Goal: Transaction & Acquisition: Purchase product/service

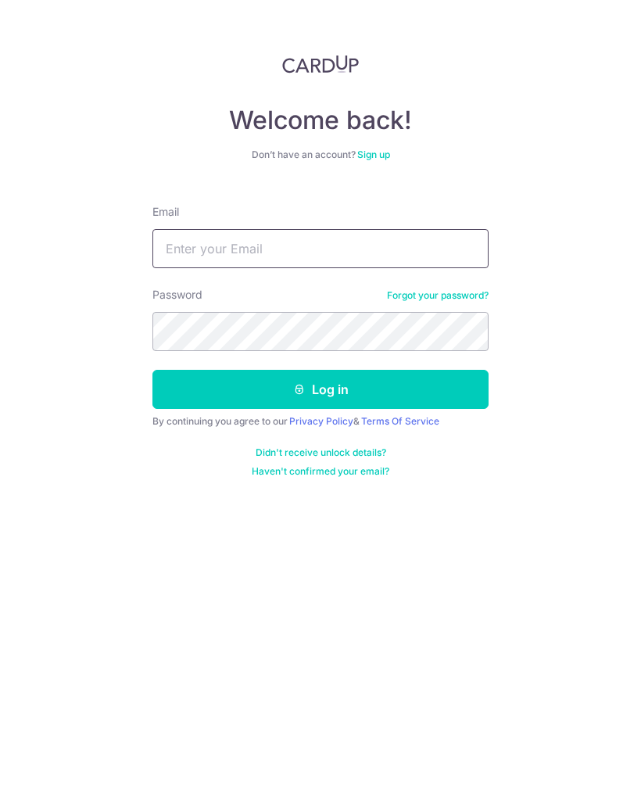
type input "Jasontan31@yahoo.com"
click at [350, 390] on button "Log in" at bounding box center [320, 389] width 336 height 39
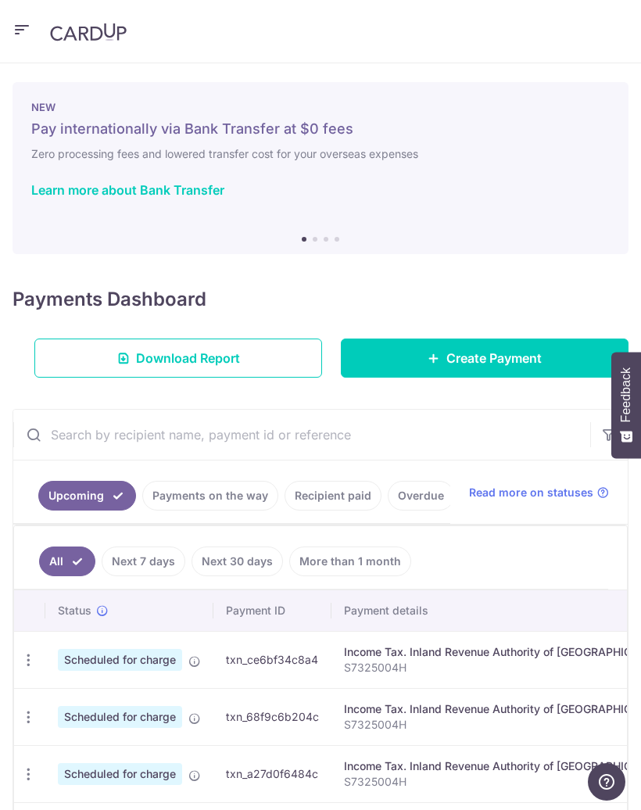
click at [29, 33] on icon "button" at bounding box center [22, 30] width 19 height 20
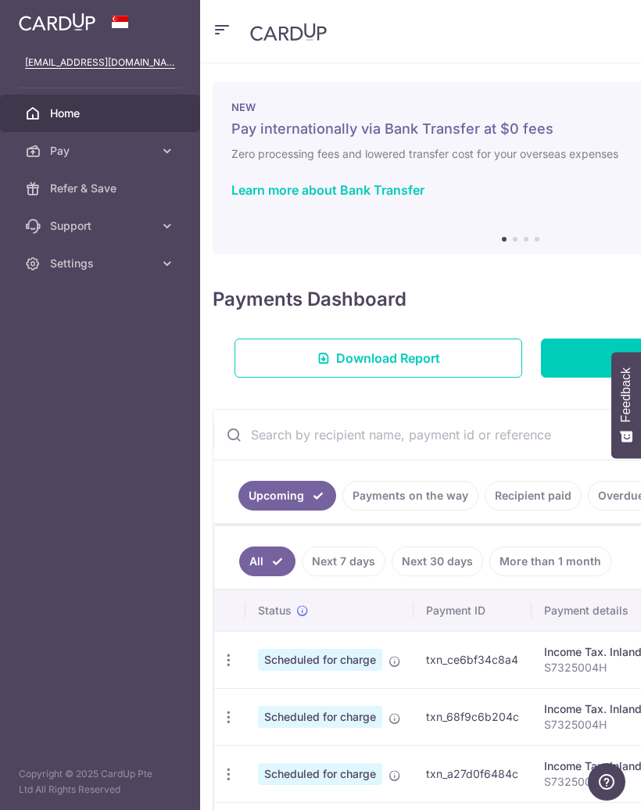
click at [123, 148] on span "Pay" at bounding box center [101, 151] width 103 height 16
click at [119, 195] on span "Payments" at bounding box center [101, 189] width 103 height 16
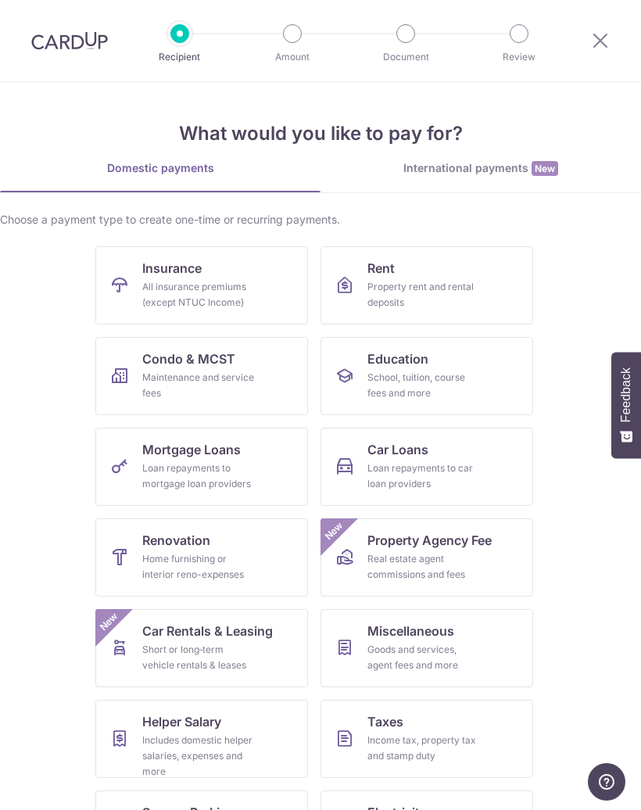
click at [459, 732] on div "Income tax, property tax and stamp duty" at bounding box center [423, 747] width 113 height 31
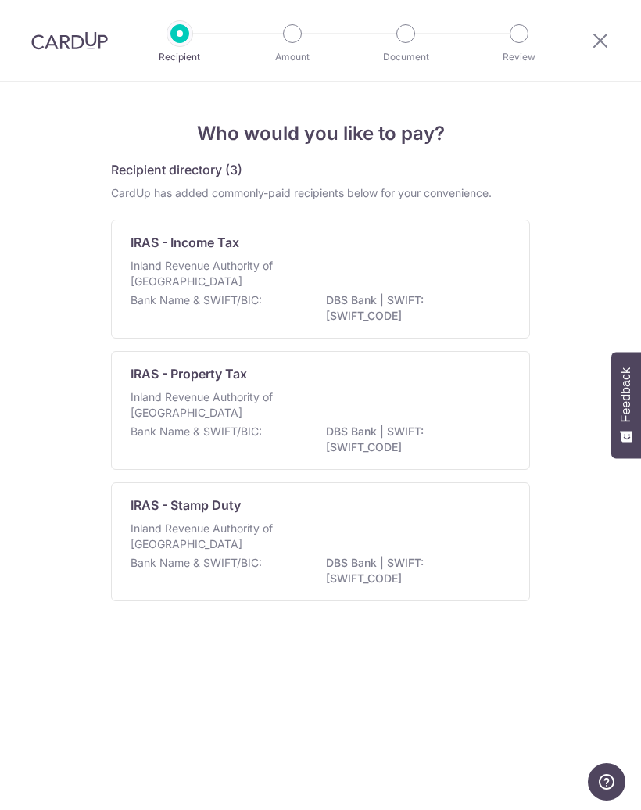
click at [398, 276] on div "Inland Revenue Authority of [GEOGRAPHIC_DATA]" at bounding box center [321, 275] width 380 height 34
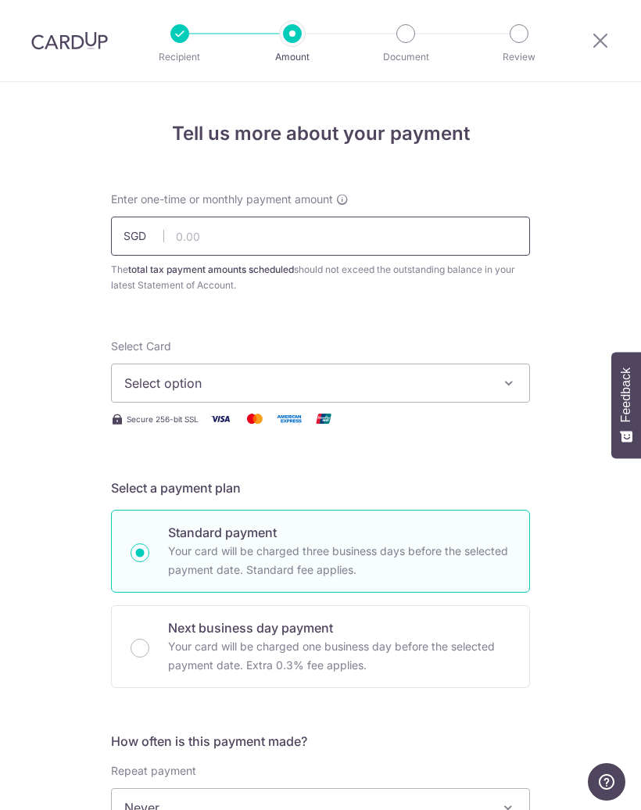
click at [360, 234] on input "text" at bounding box center [320, 235] width 419 height 39
click at [334, 386] on span "Select option" at bounding box center [306, 383] width 364 height 19
type input "1,000.00"
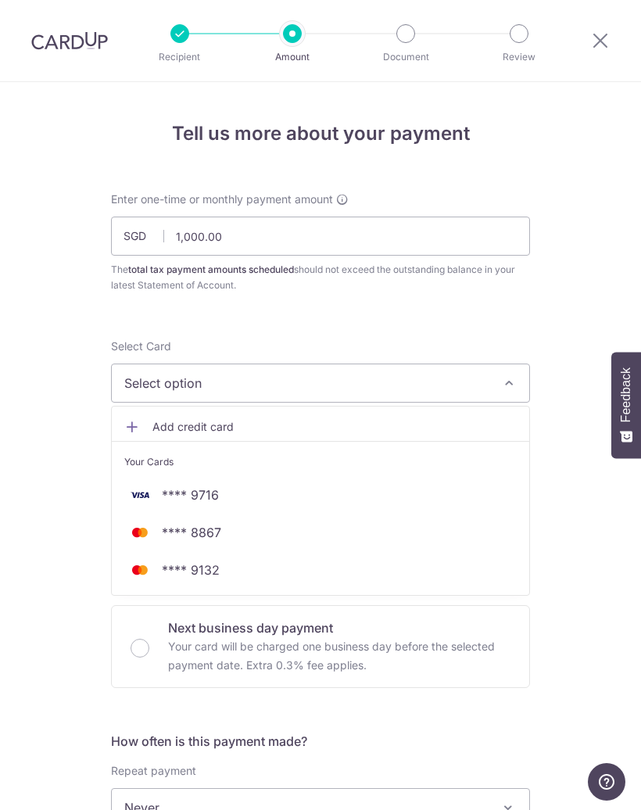
click at [286, 530] on span "**** 8867" at bounding box center [320, 532] width 392 height 19
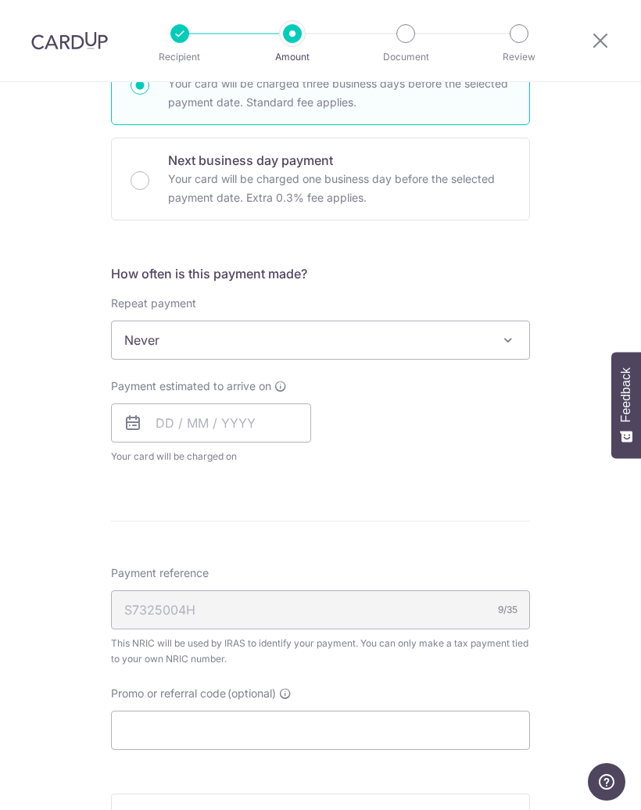
scroll to position [470, 0]
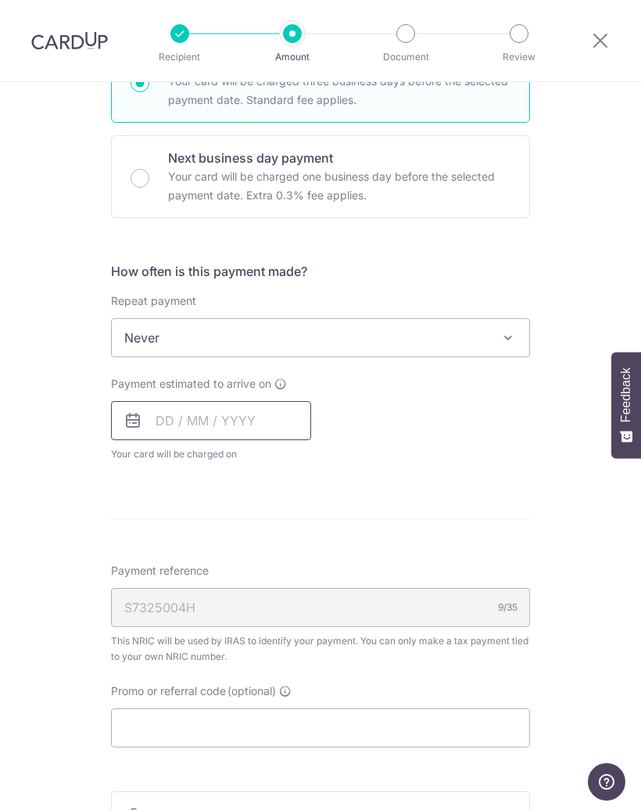
click at [214, 424] on input "text" at bounding box center [211, 420] width 200 height 39
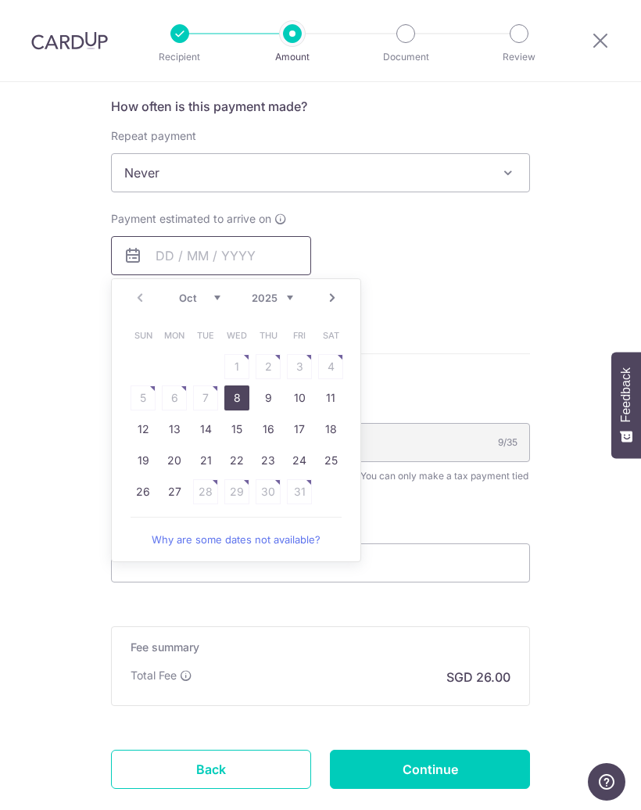
scroll to position [651, 0]
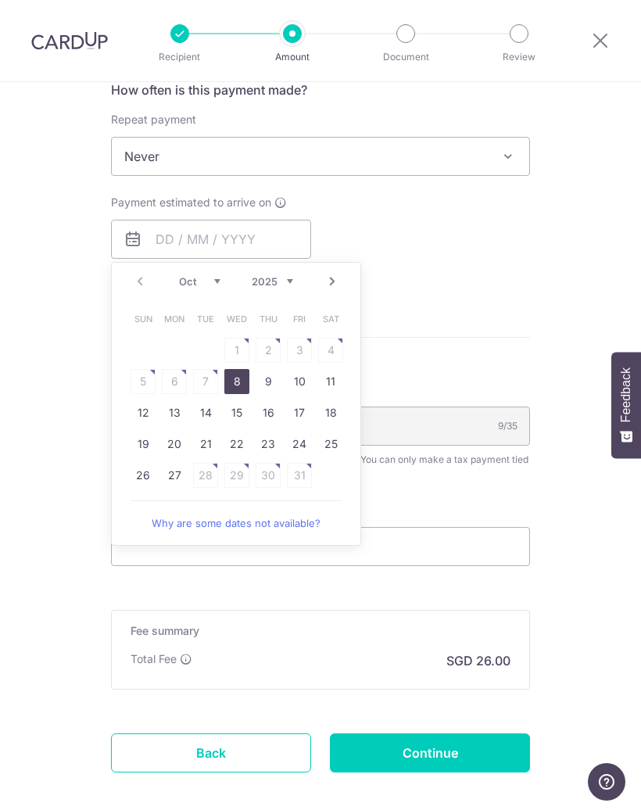
click at [238, 388] on link "8" at bounding box center [236, 381] width 25 height 25
type input "[DATE]"
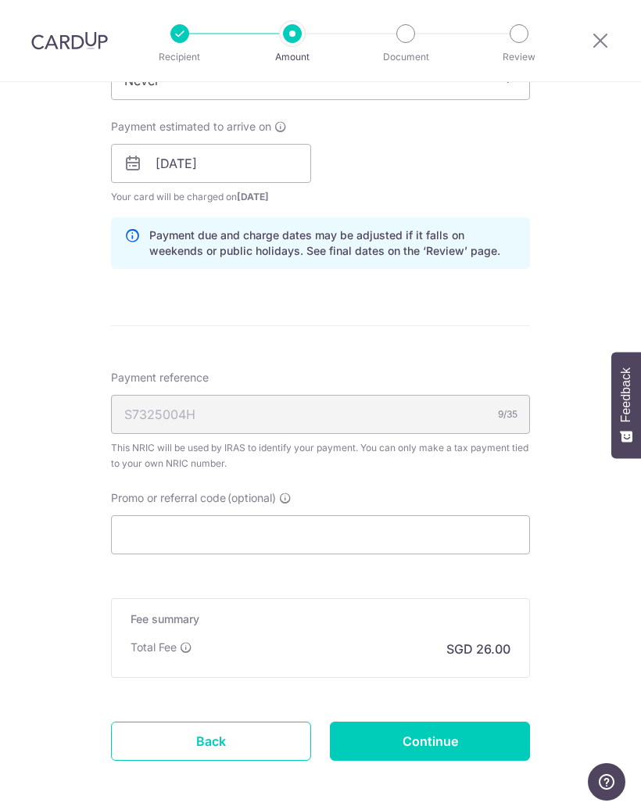
scroll to position [727, 0]
click at [475, 750] on input "Continue" at bounding box center [430, 740] width 200 height 39
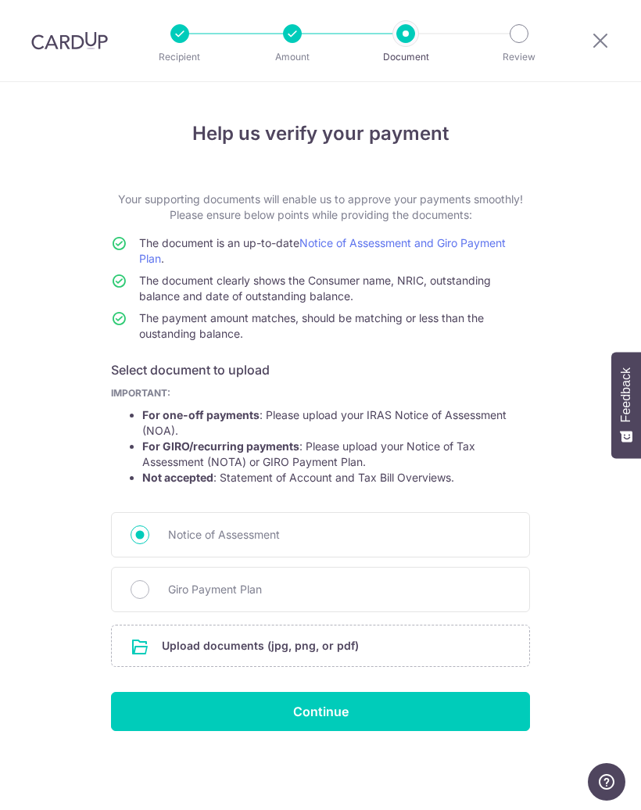
click at [360, 713] on input "Continue" at bounding box center [320, 711] width 419 height 39
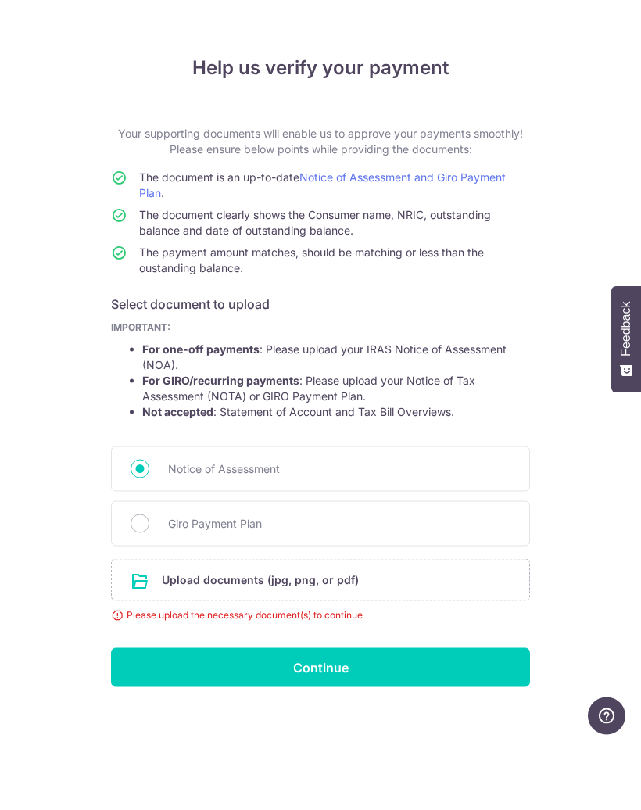
click at [373, 625] on input "file" at bounding box center [320, 645] width 417 height 41
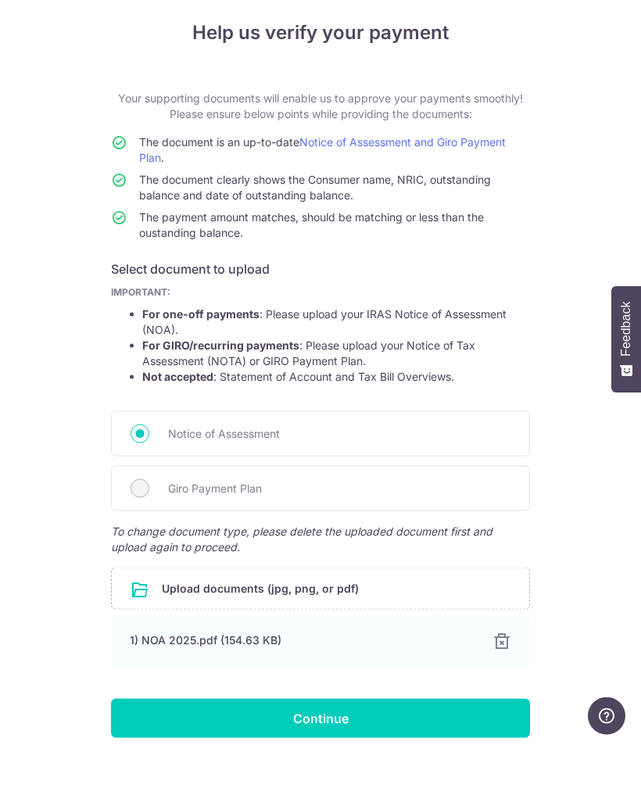
scroll to position [34, 0]
click at [341, 765] on input "Continue" at bounding box center [320, 784] width 419 height 39
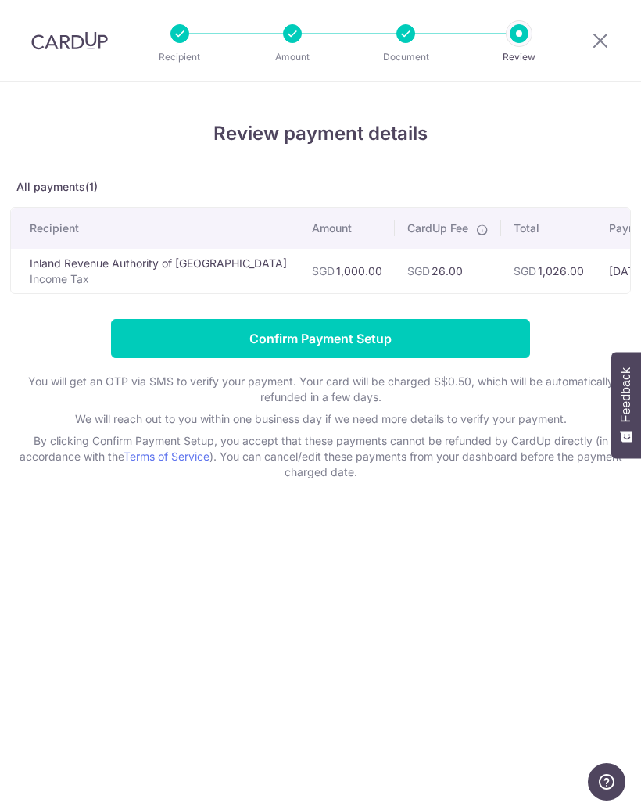
click at [362, 347] on input "Confirm Payment Setup" at bounding box center [320, 338] width 419 height 39
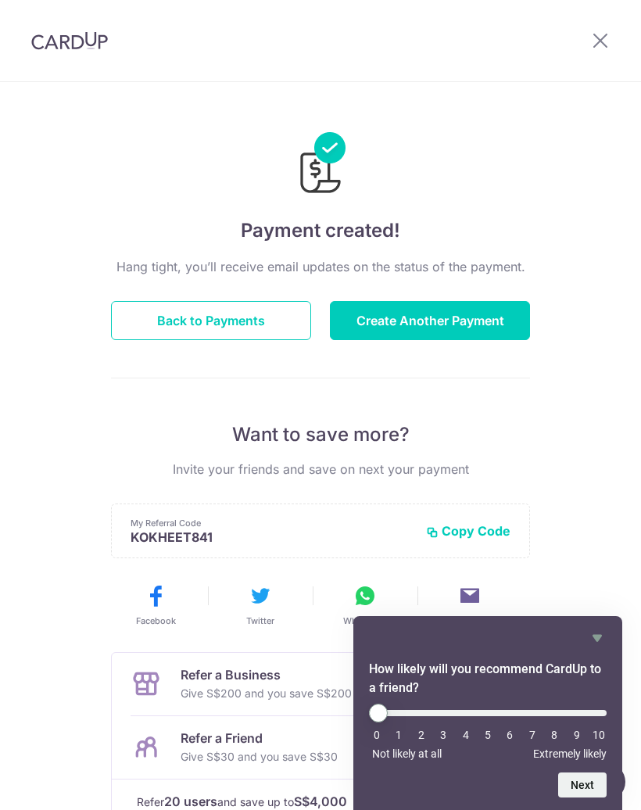
click at [497, 330] on button "Create Another Payment" at bounding box center [430, 320] width 200 height 39
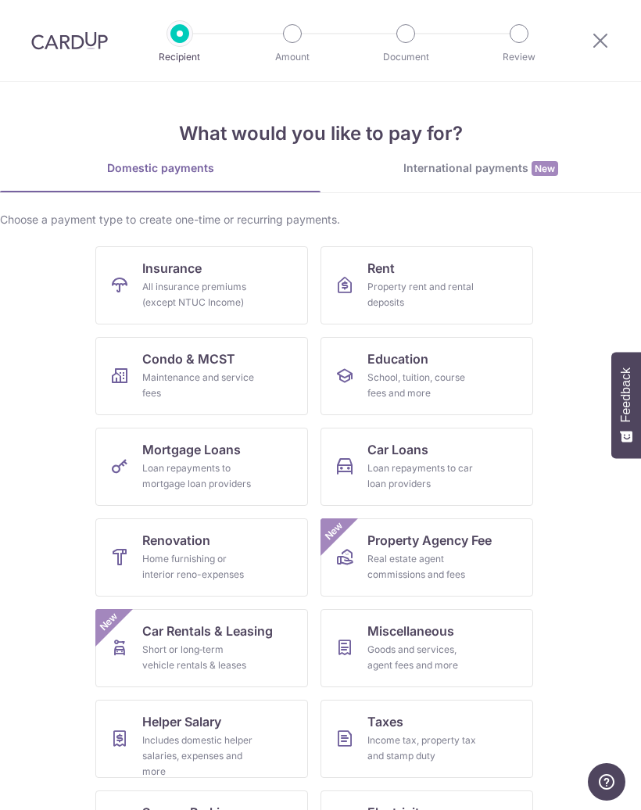
click at [434, 746] on div "Income tax, property tax and stamp duty" at bounding box center [423, 747] width 113 height 31
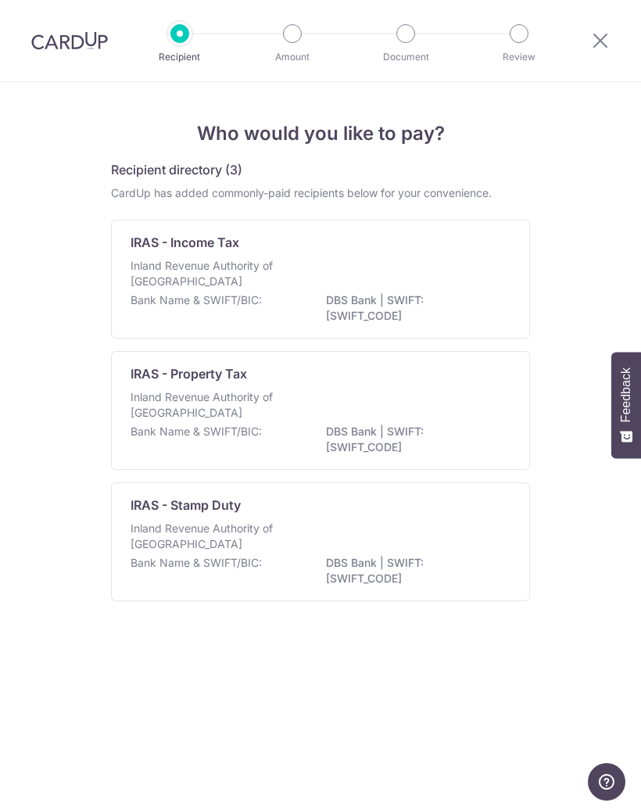
click at [381, 294] on p "DBS Bank | SWIFT: [SWIFT_CODE]" at bounding box center [413, 307] width 175 height 31
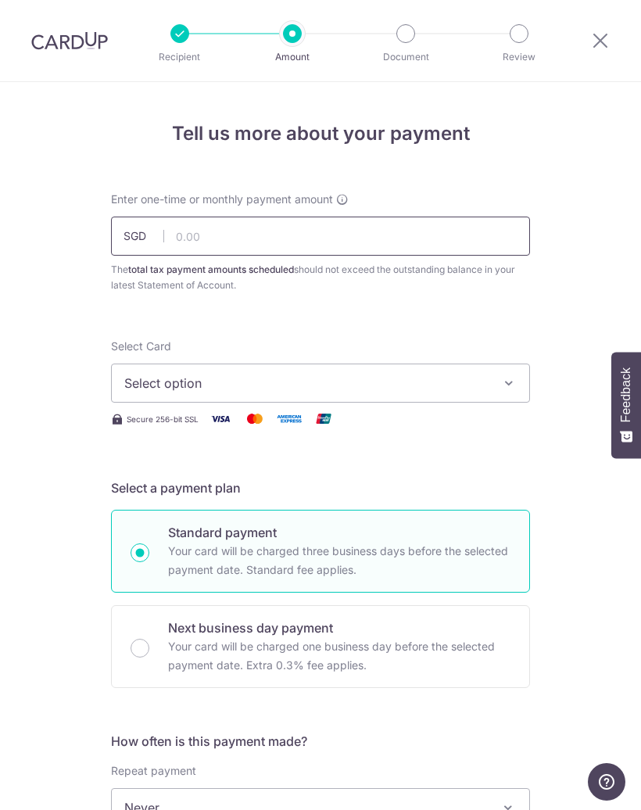
click at [339, 248] on input "text" at bounding box center [320, 235] width 419 height 39
type input "5"
click at [265, 383] on span "Select option" at bounding box center [306, 383] width 364 height 19
type input "250.00"
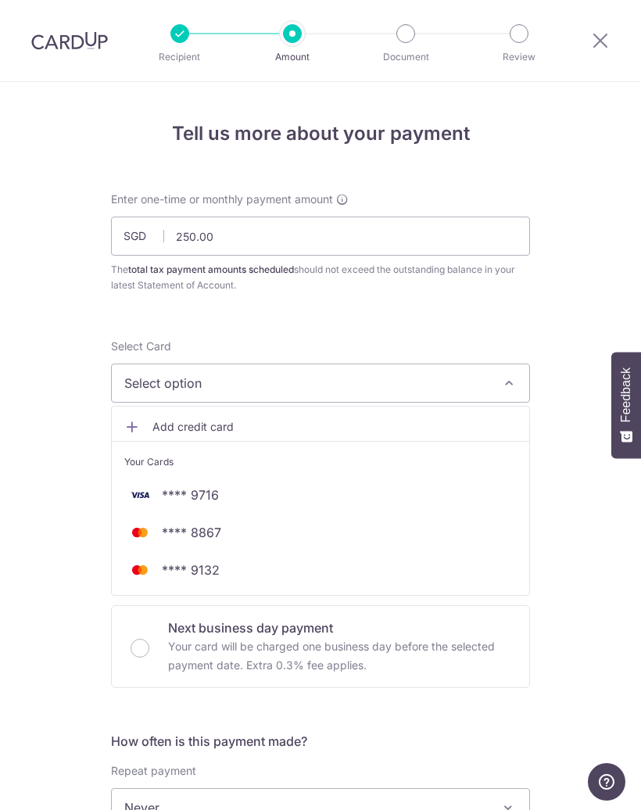
click at [295, 425] on span "Add credit card" at bounding box center [334, 427] width 364 height 16
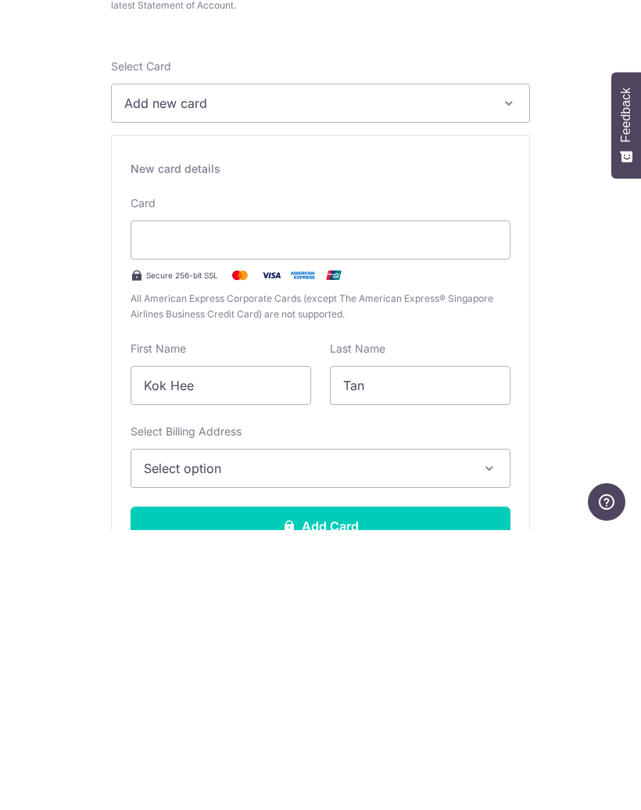
click at [377, 738] on span "Select option" at bounding box center [306, 747] width 325 height 19
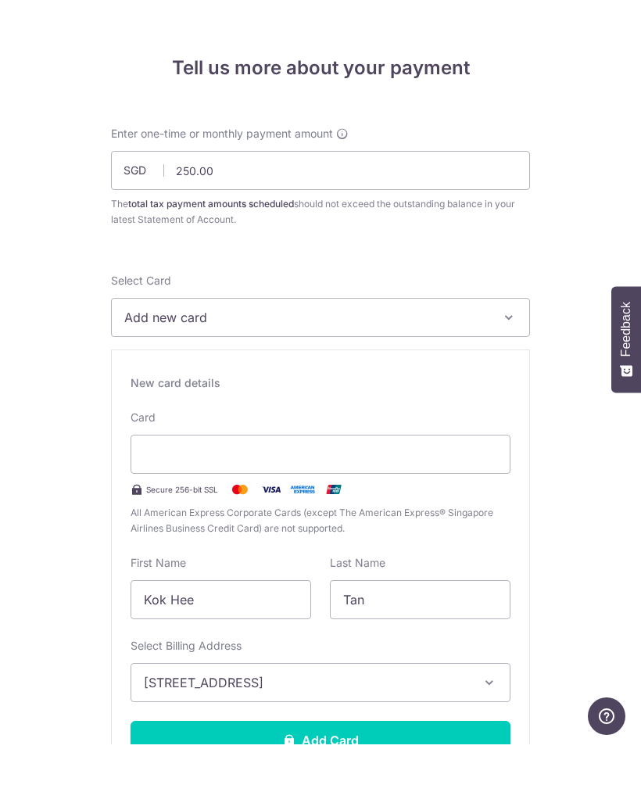
scroll to position [68, 0]
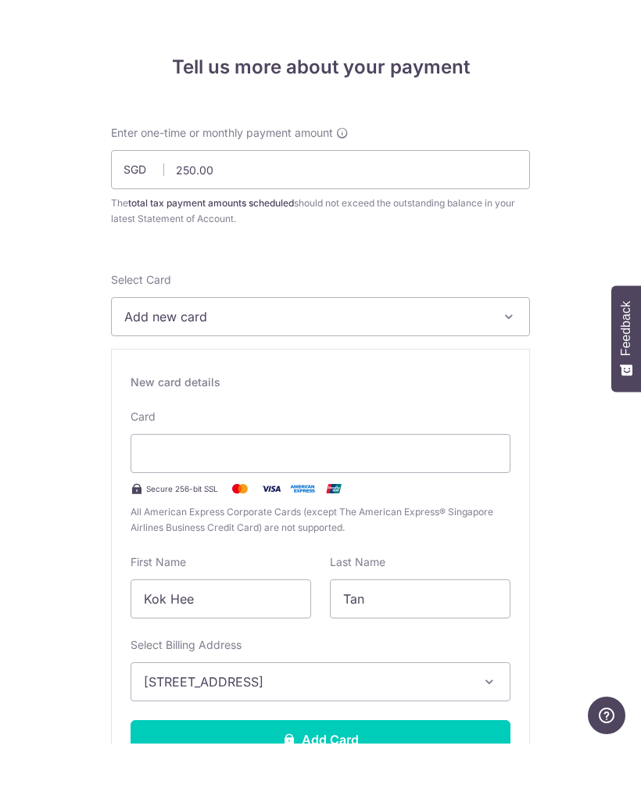
click at [404, 786] on button "Add Card" at bounding box center [321, 805] width 380 height 39
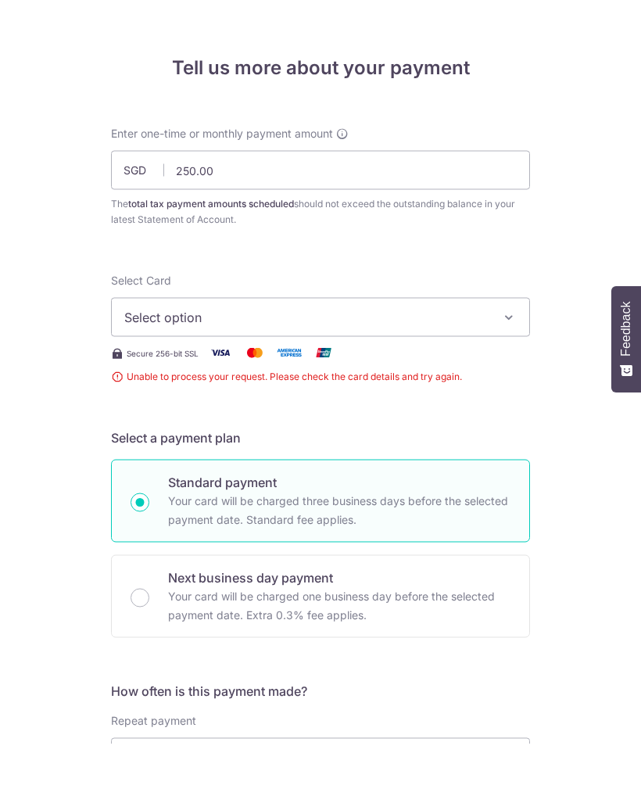
scroll to position [352, 0]
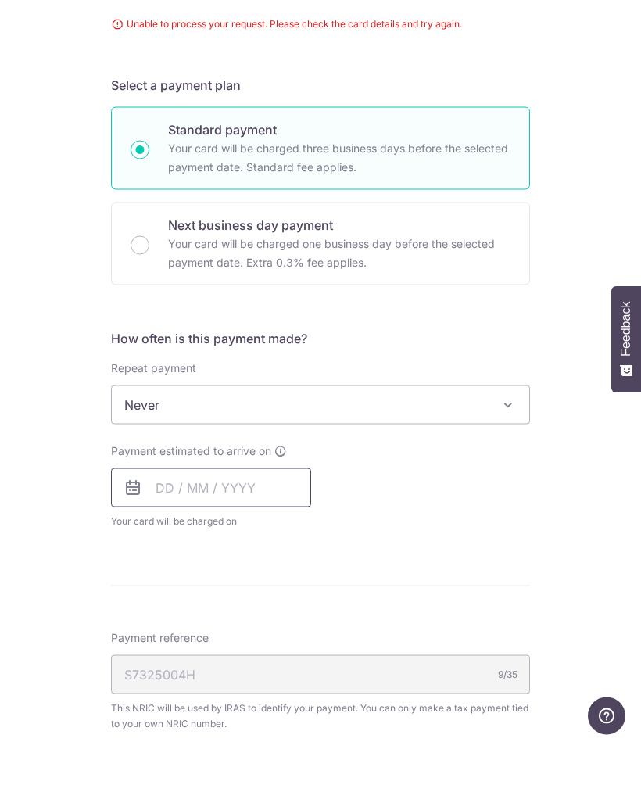
click at [277, 534] on input "text" at bounding box center [211, 553] width 200 height 39
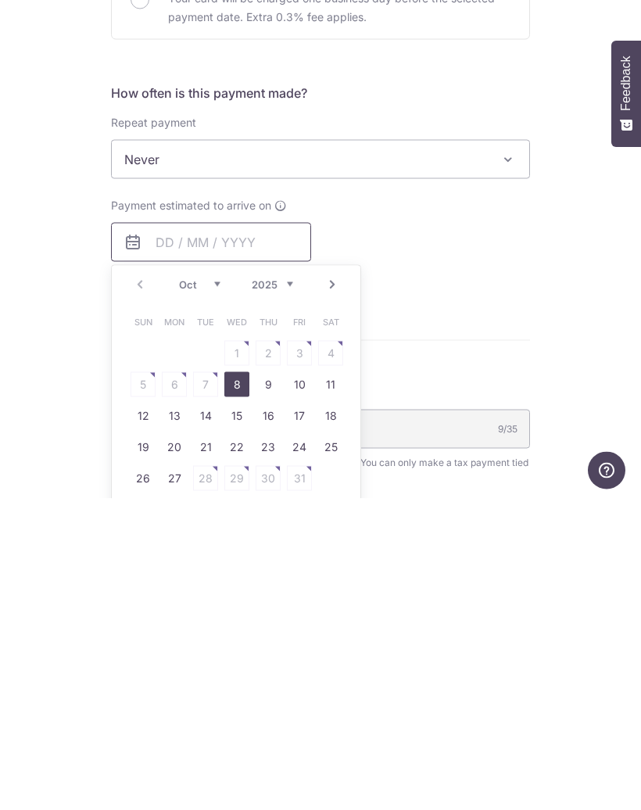
scroll to position [3, 0]
click at [241, 683] on link "8" at bounding box center [236, 695] width 25 height 25
type input "08/10/2025"
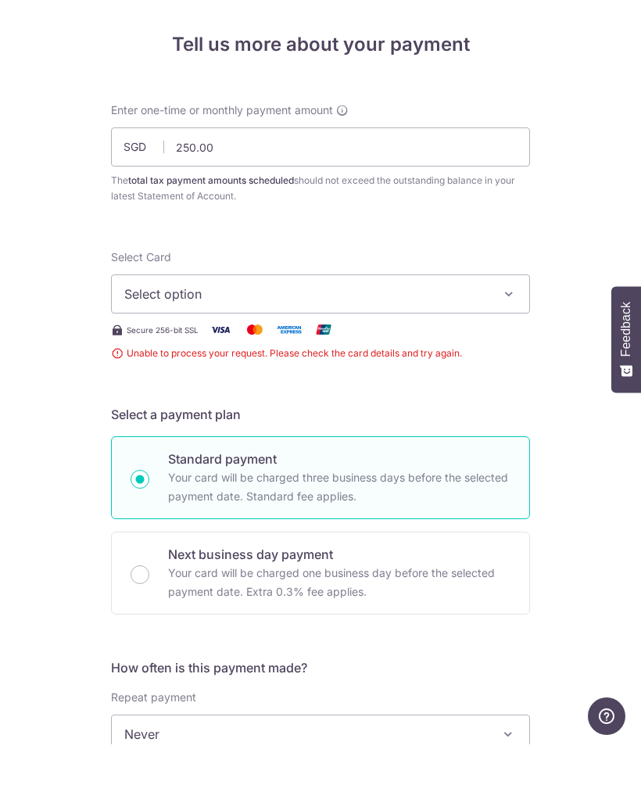
scroll to position [25, 0]
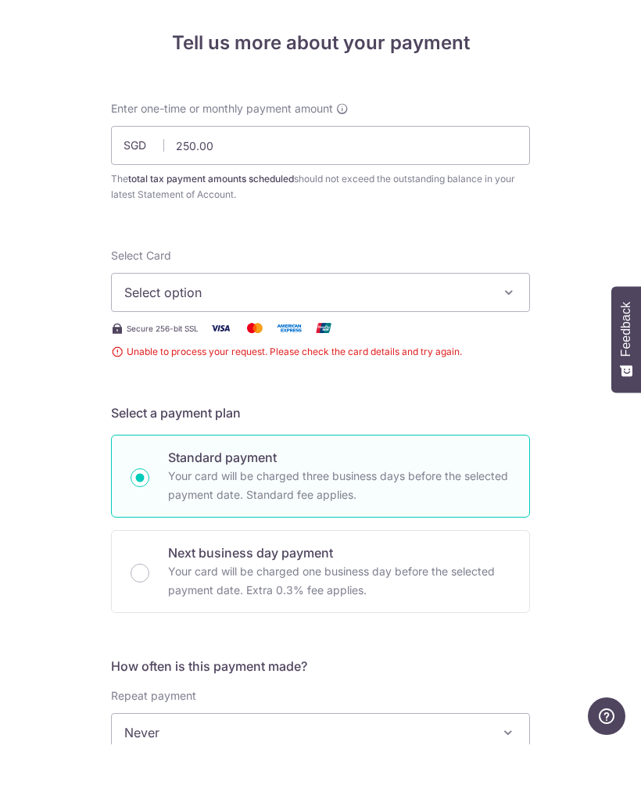
click at [496, 338] on button "Select option" at bounding box center [320, 357] width 419 height 39
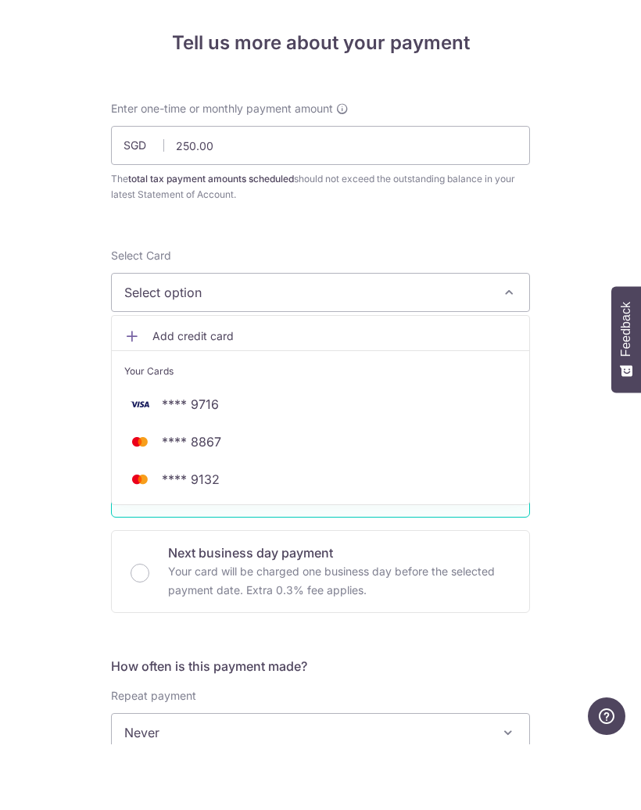
scroll to position [68, 0]
click at [581, 494] on div at bounding box center [320, 405] width 641 height 810
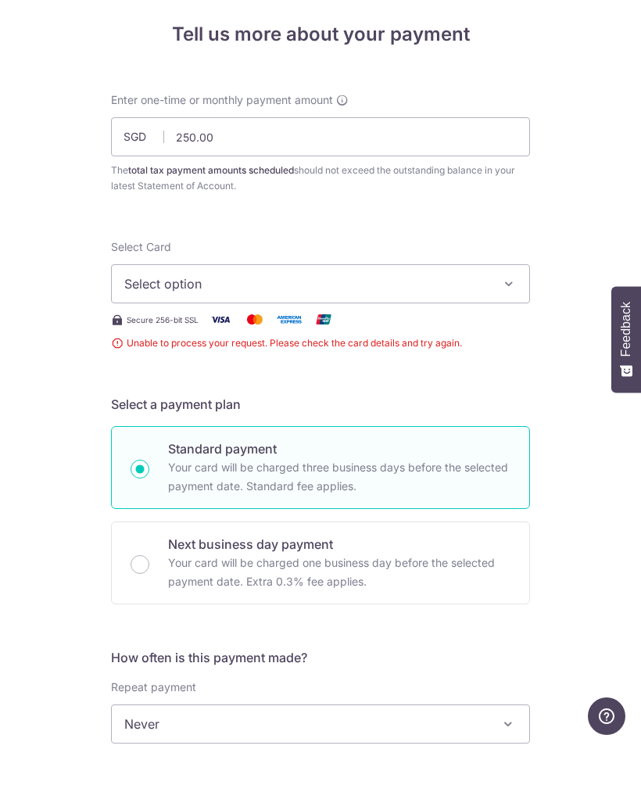
scroll to position [26, 0]
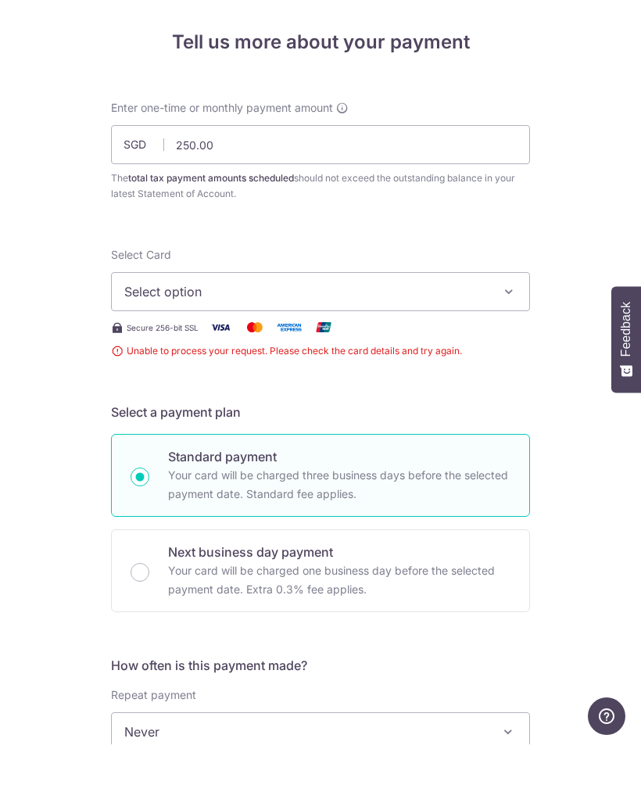
click at [499, 338] on button "Select option" at bounding box center [320, 357] width 419 height 39
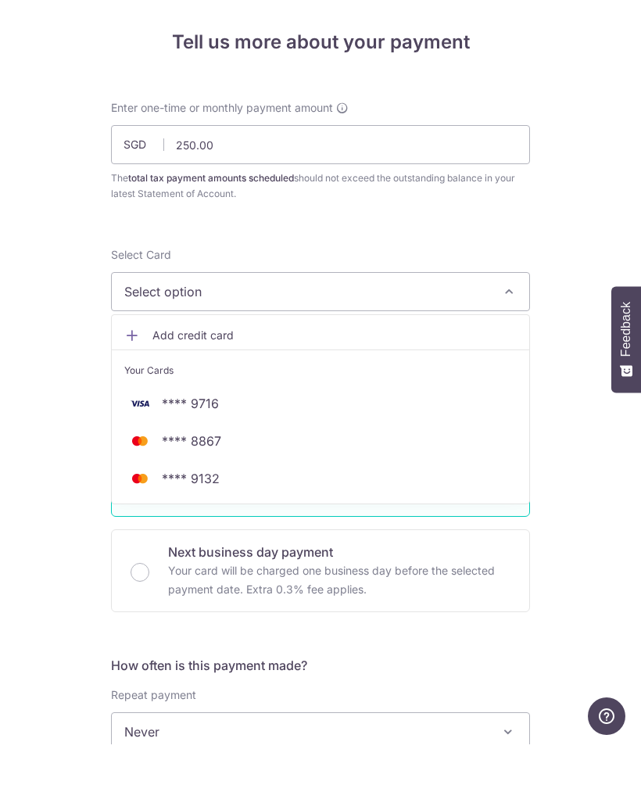
click at [266, 393] on span "Add credit card" at bounding box center [334, 401] width 364 height 16
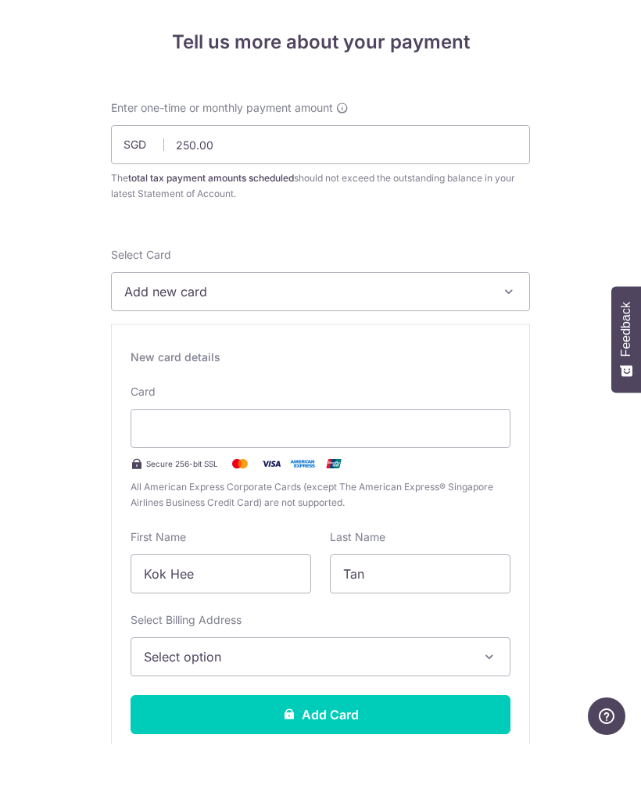
scroll to position [68, 0]
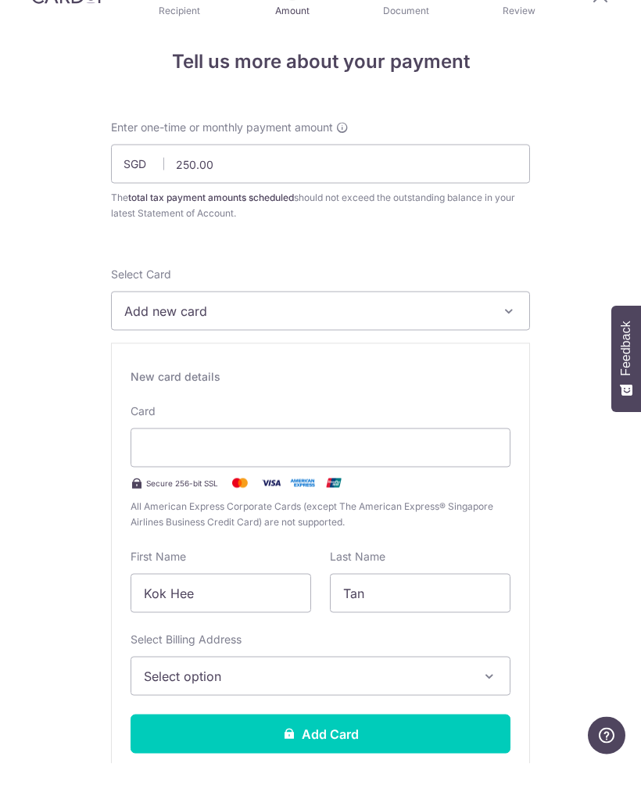
click at [365, 713] on span "Select option" at bounding box center [306, 722] width 325 height 19
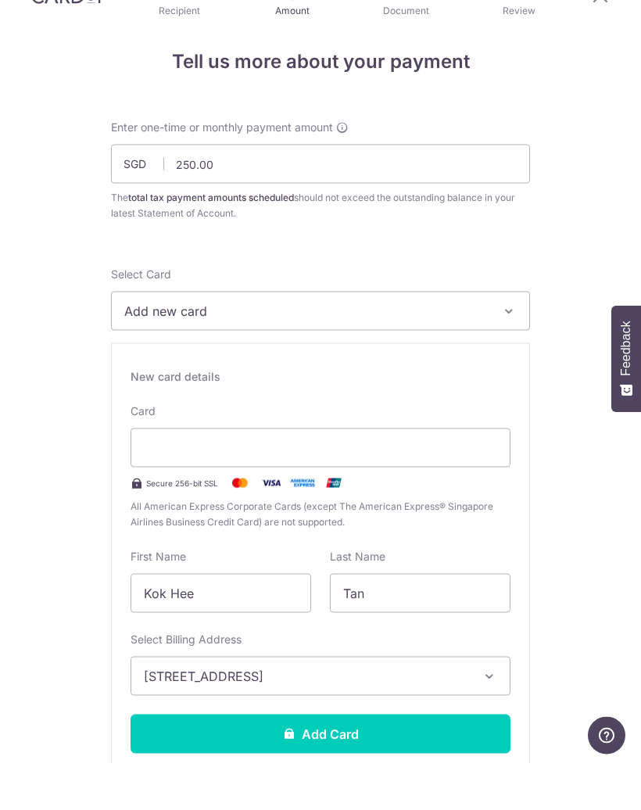
click at [377, 760] on button "Add Card" at bounding box center [321, 779] width 380 height 39
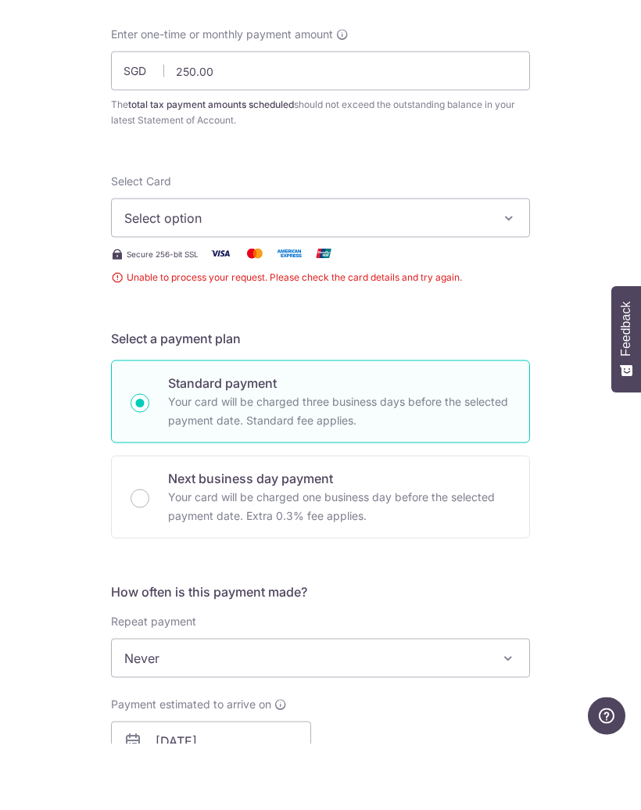
scroll to position [95, 0]
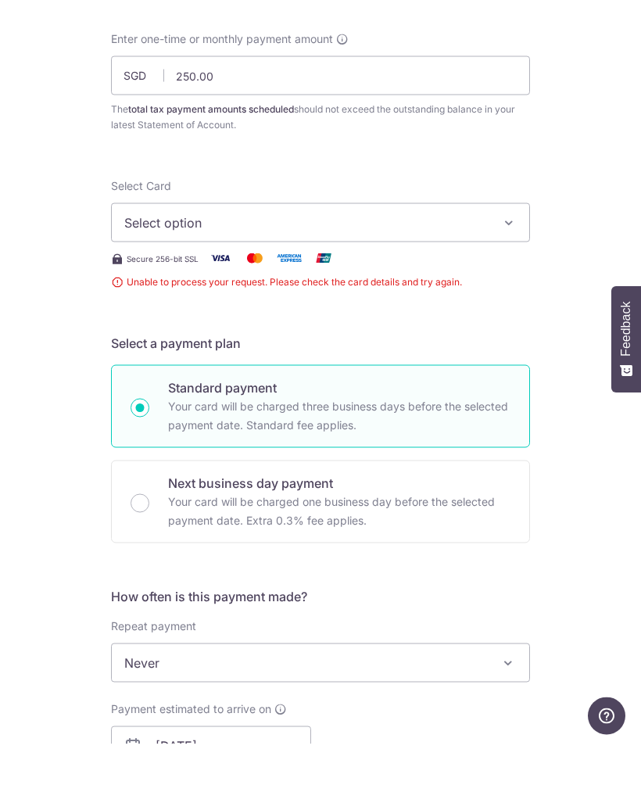
click at [504, 281] on icon "button" at bounding box center [509, 289] width 16 height 16
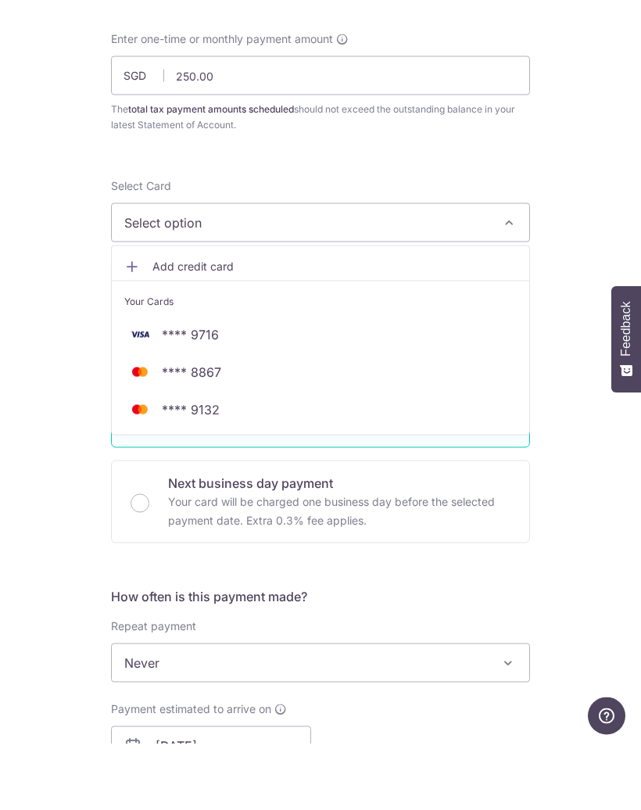
click at [333, 324] on span "Add credit card" at bounding box center [334, 332] width 364 height 16
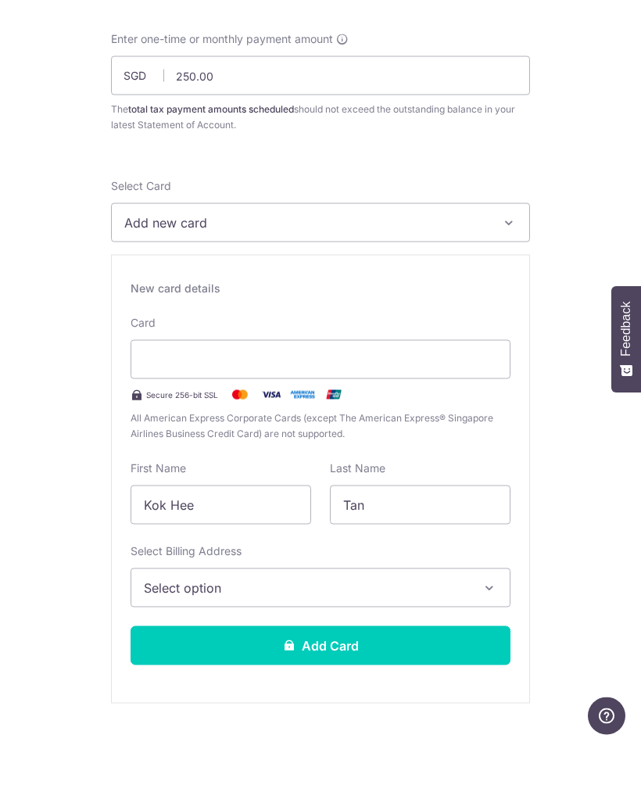
click at [286, 279] on span "Add new card" at bounding box center [306, 288] width 364 height 19
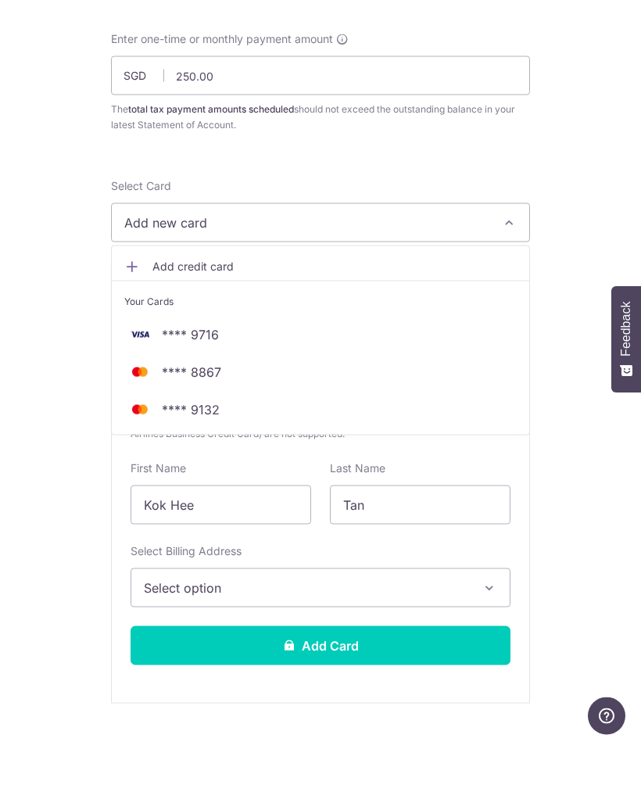
click at [307, 224] on div at bounding box center [320, 405] width 641 height 810
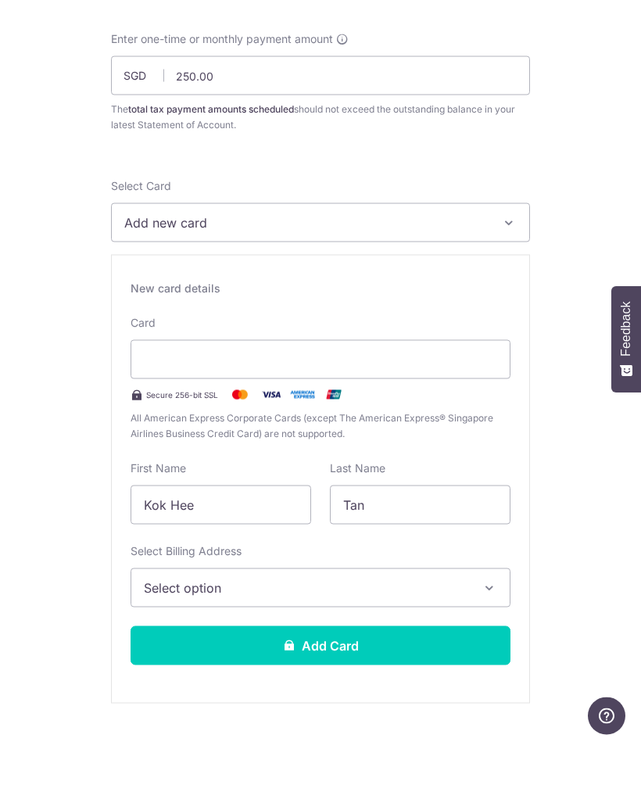
click at [314, 406] on div at bounding box center [321, 425] width 380 height 39
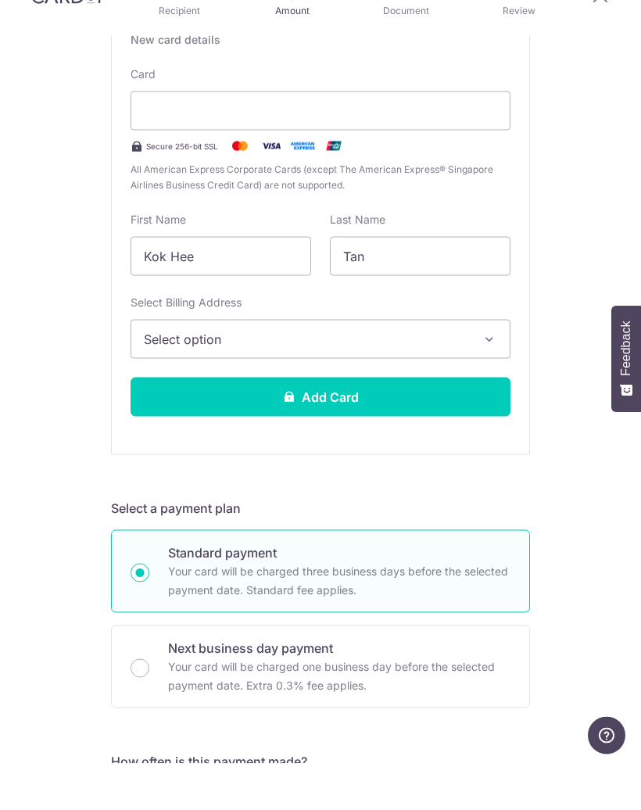
scroll to position [368, 0]
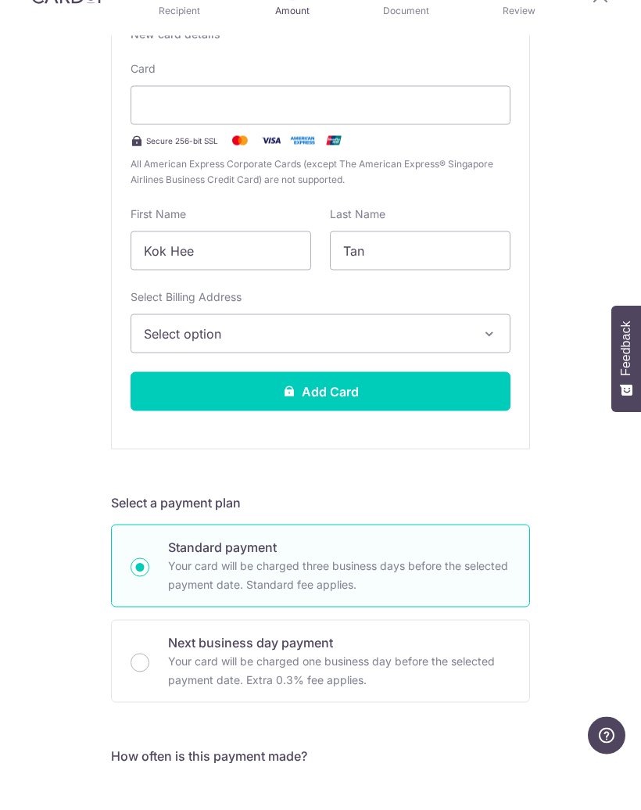
click at [415, 370] on span "Select option" at bounding box center [306, 379] width 325 height 19
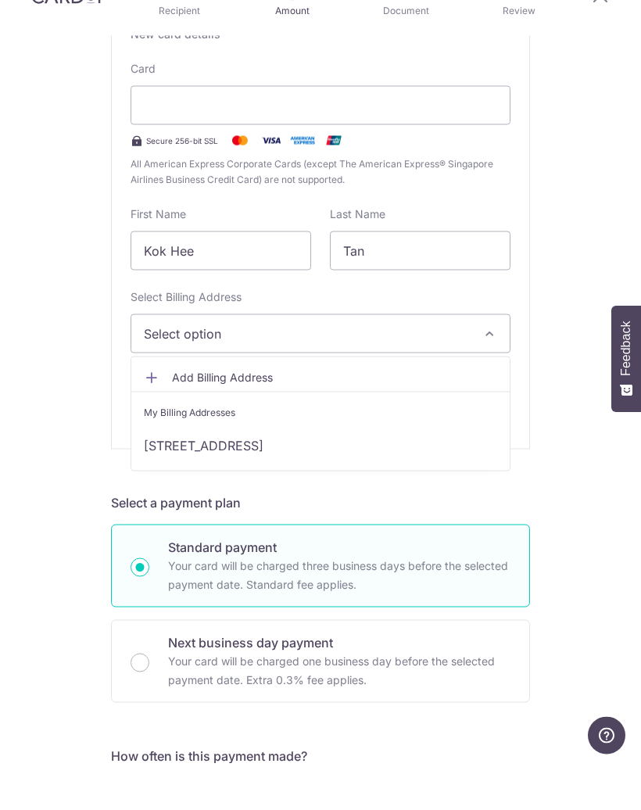
click at [302, 473] on link "28 Third Street, Singapore, Singapore-455506" at bounding box center [320, 492] width 378 height 38
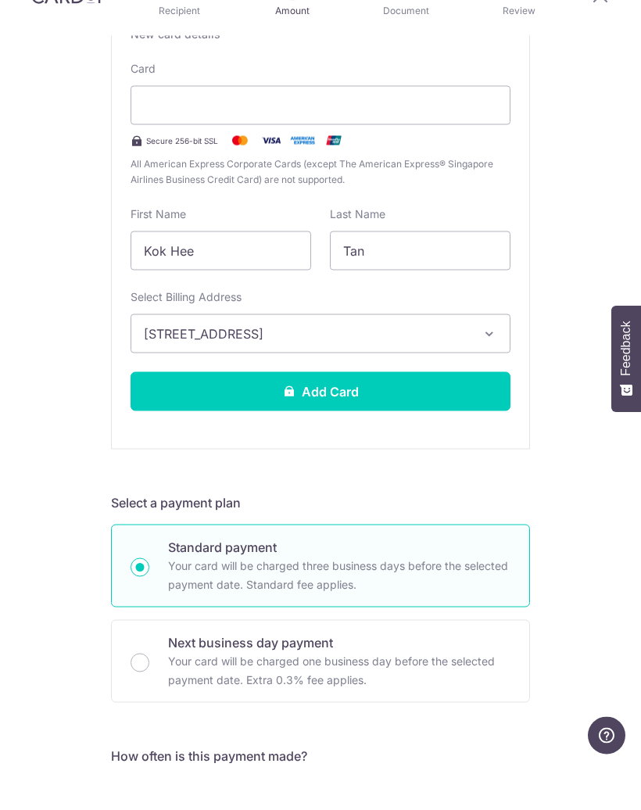
click at [384, 418] on button "Add Card" at bounding box center [321, 437] width 380 height 39
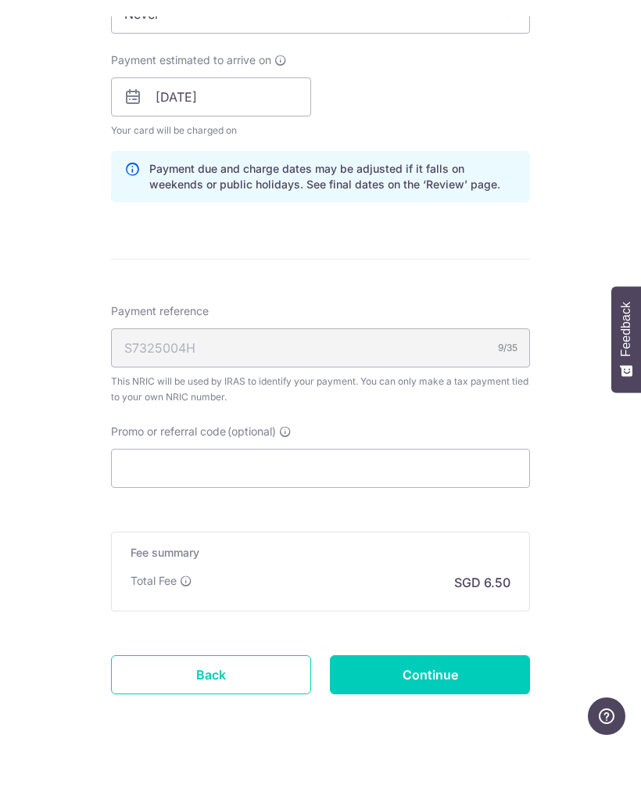
scroll to position [727, 0]
click at [442, 721] on input "Continue" at bounding box center [430, 740] width 200 height 39
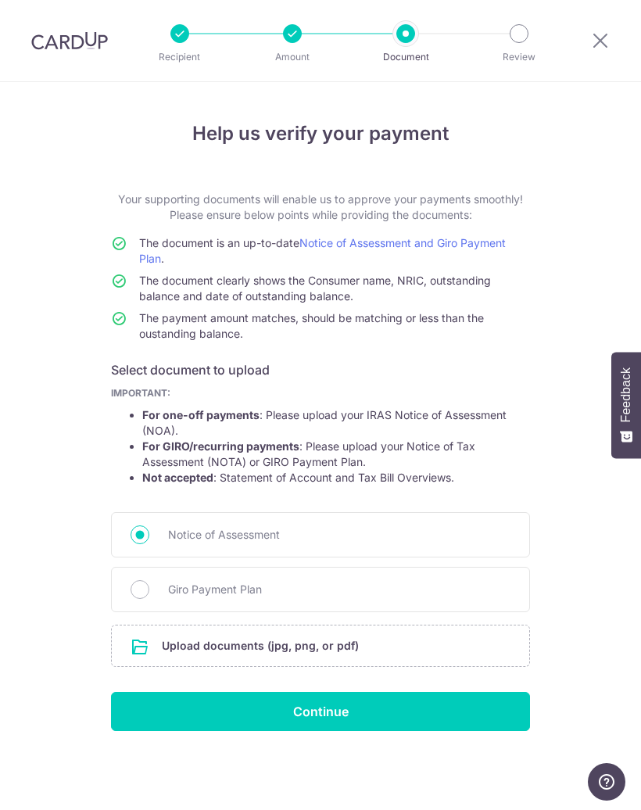
click at [376, 637] on input "file" at bounding box center [320, 645] width 417 height 41
click at [387, 648] on input "file" at bounding box center [320, 645] width 417 height 41
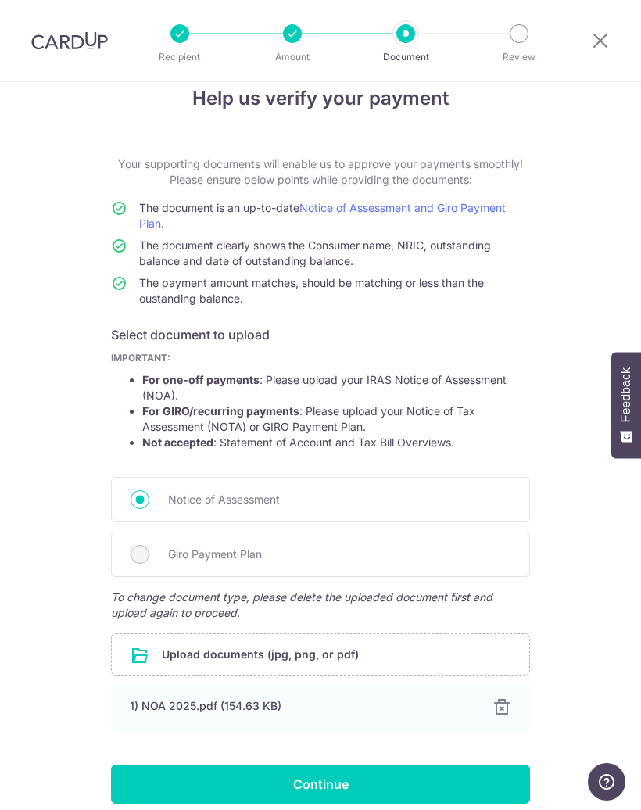
scroll to position [34, 0]
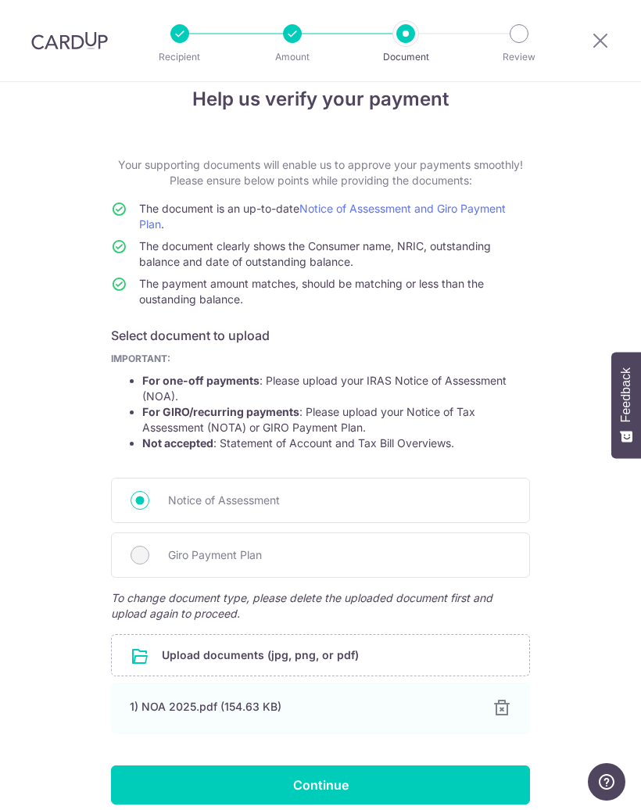
click at [385, 778] on input "Continue" at bounding box center [320, 784] width 419 height 39
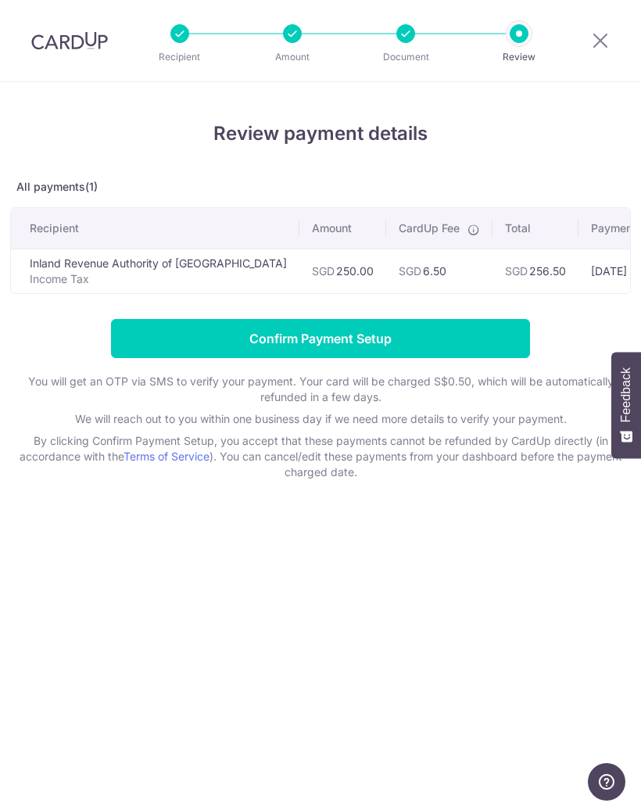
click at [431, 336] on input "Confirm Payment Setup" at bounding box center [320, 338] width 419 height 39
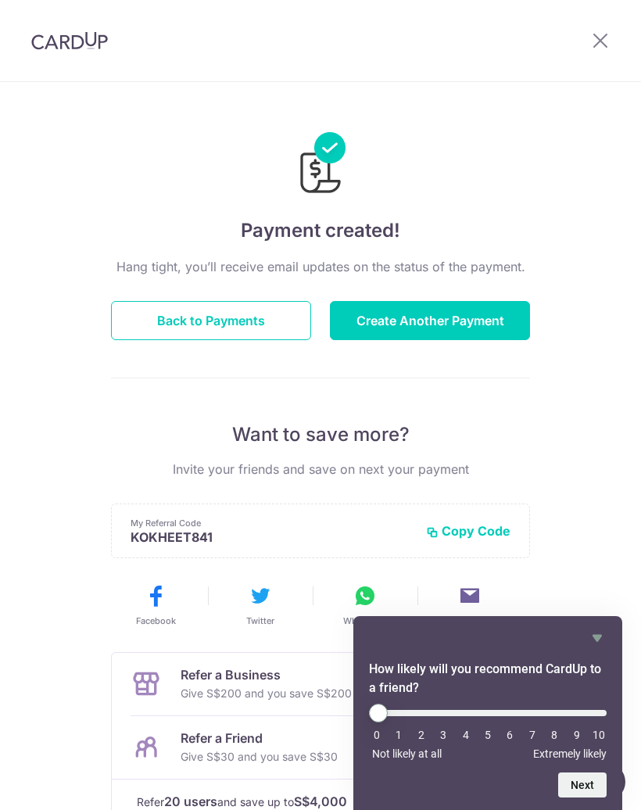
click at [454, 331] on button "Create Another Payment" at bounding box center [430, 320] width 200 height 39
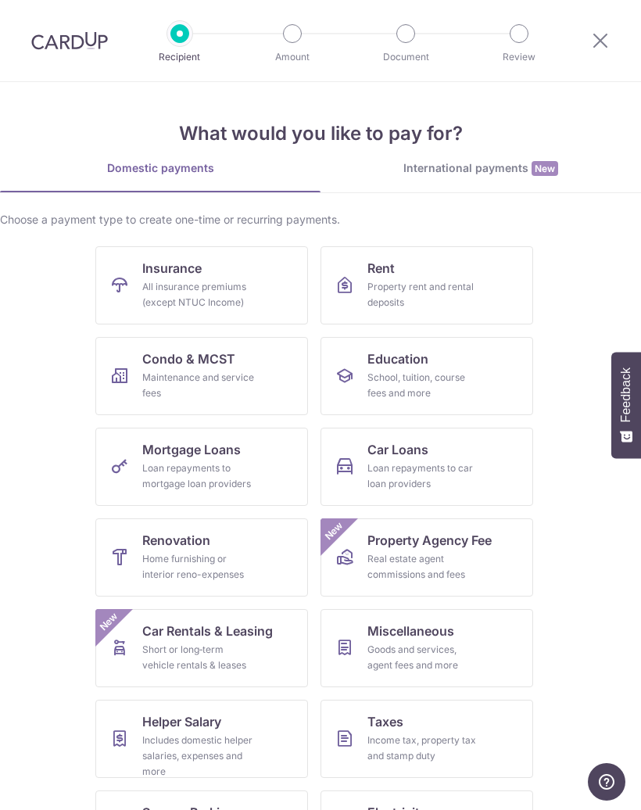
click at [447, 728] on link "Taxes Income tax, property tax and stamp duty" at bounding box center [426, 738] width 213 height 78
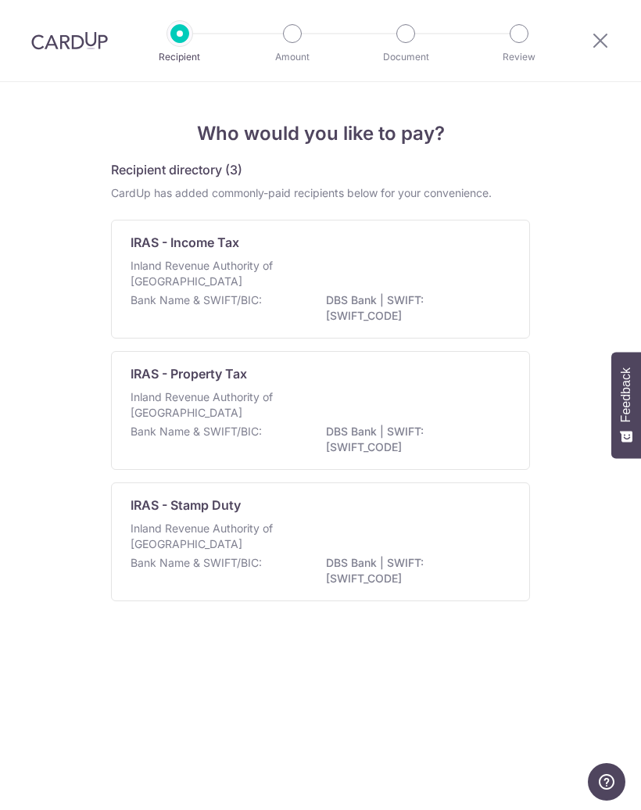
click at [401, 293] on p "DBS Bank | SWIFT: [SWIFT_CODE]" at bounding box center [413, 307] width 175 height 31
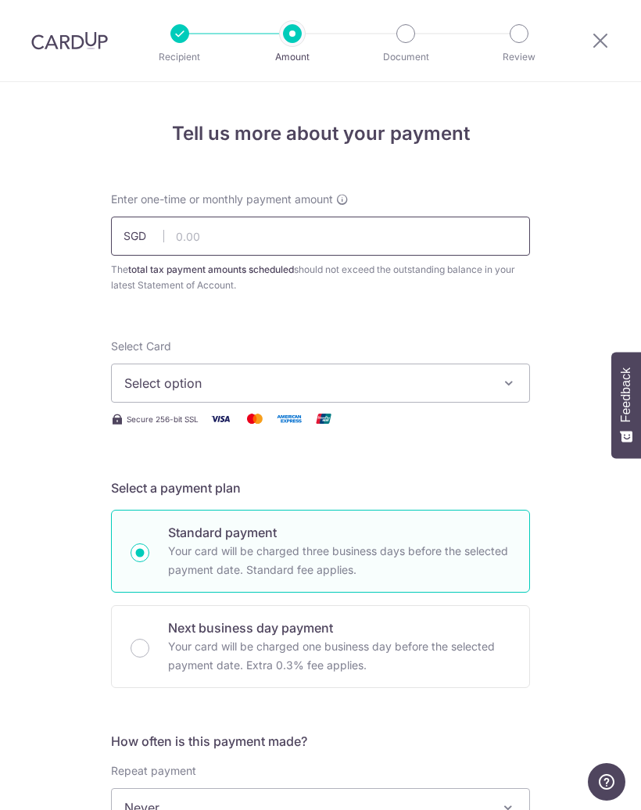
click at [382, 250] on input "text" at bounding box center [320, 235] width 419 height 39
click at [313, 383] on span "Select option" at bounding box center [306, 383] width 364 height 19
type input "250.00"
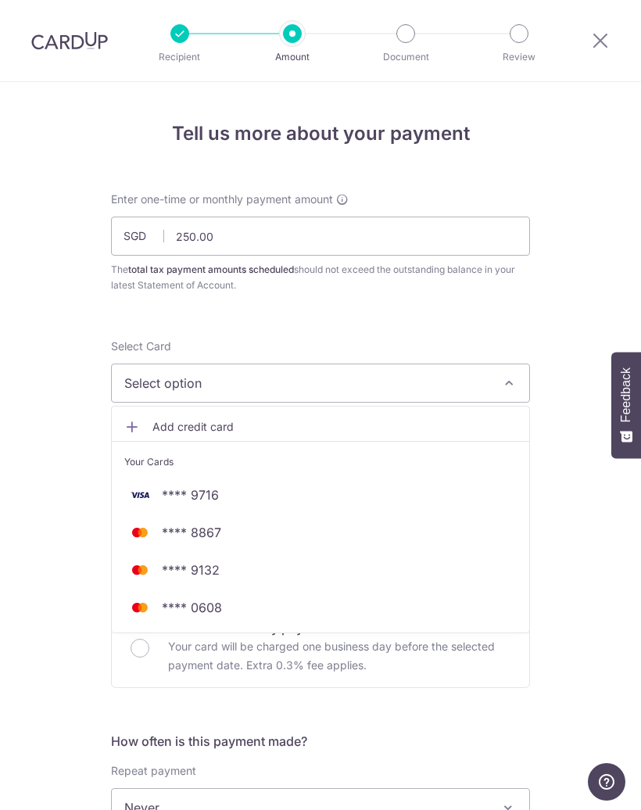
click at [272, 420] on span "Add credit card" at bounding box center [334, 427] width 364 height 16
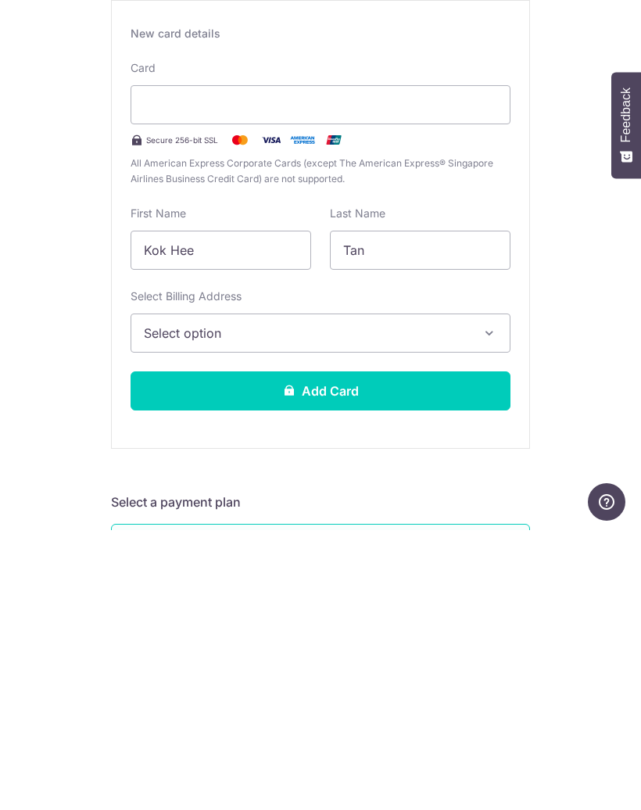
scroll to position [138, 0]
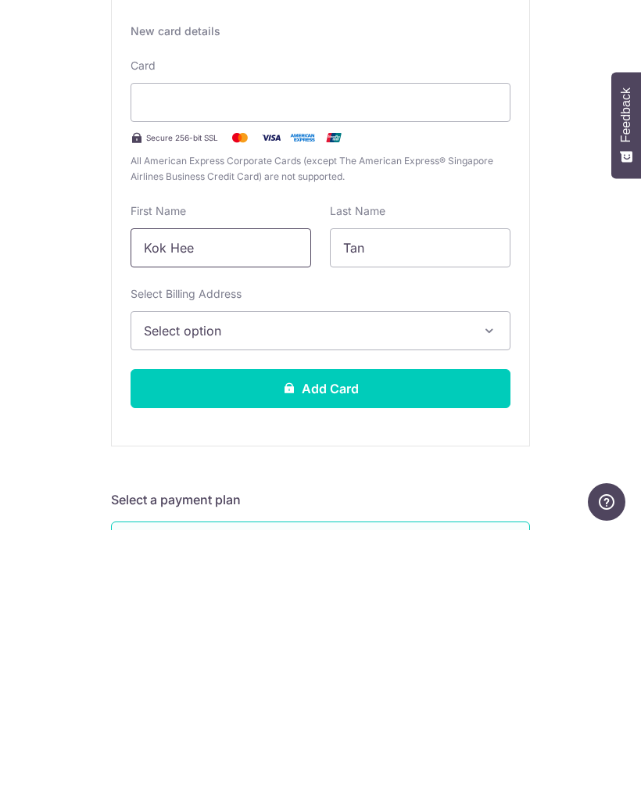
click at [234, 508] on input "Kok Hee" at bounding box center [221, 527] width 181 height 39
type input "K"
type input "Sin yee"
click at [319, 601] on span "Select option" at bounding box center [306, 610] width 325 height 19
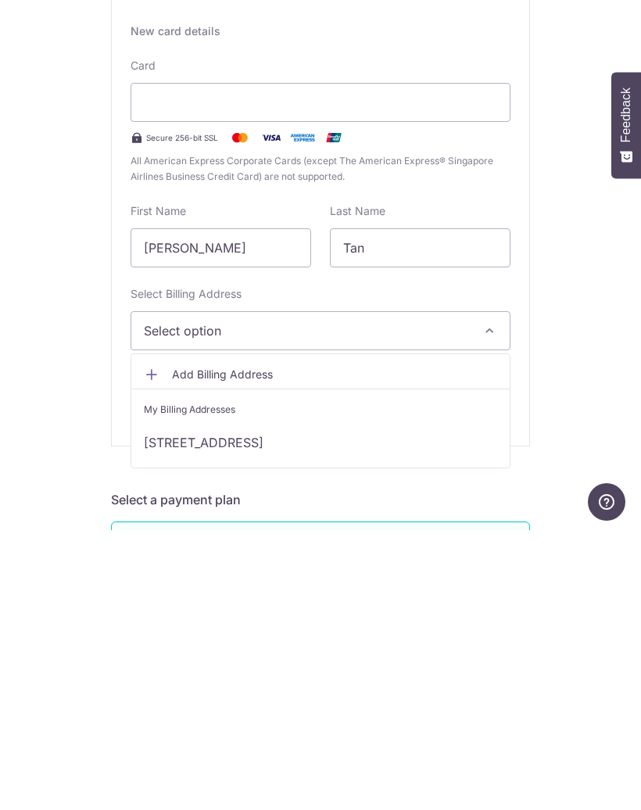
scroll to position [69, 0]
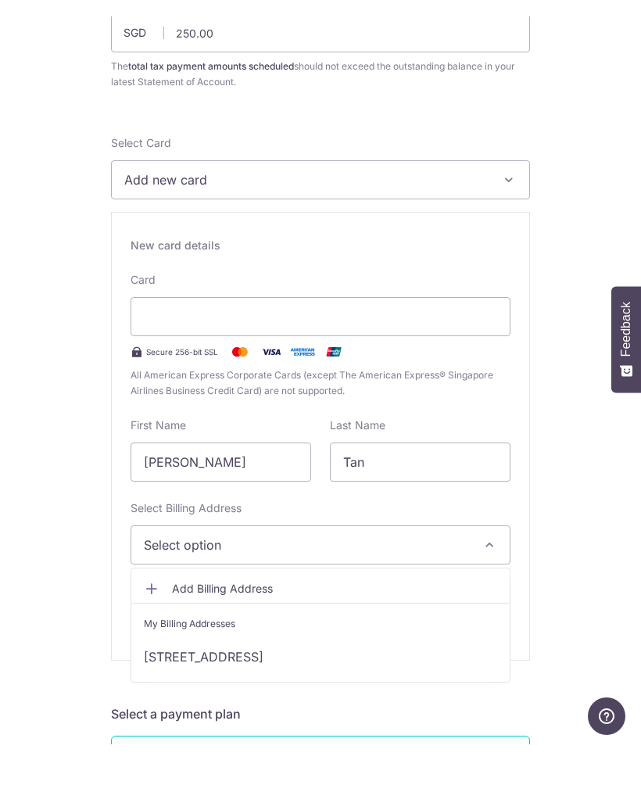
click at [303, 703] on link "[STREET_ADDRESS]" at bounding box center [320, 722] width 378 height 38
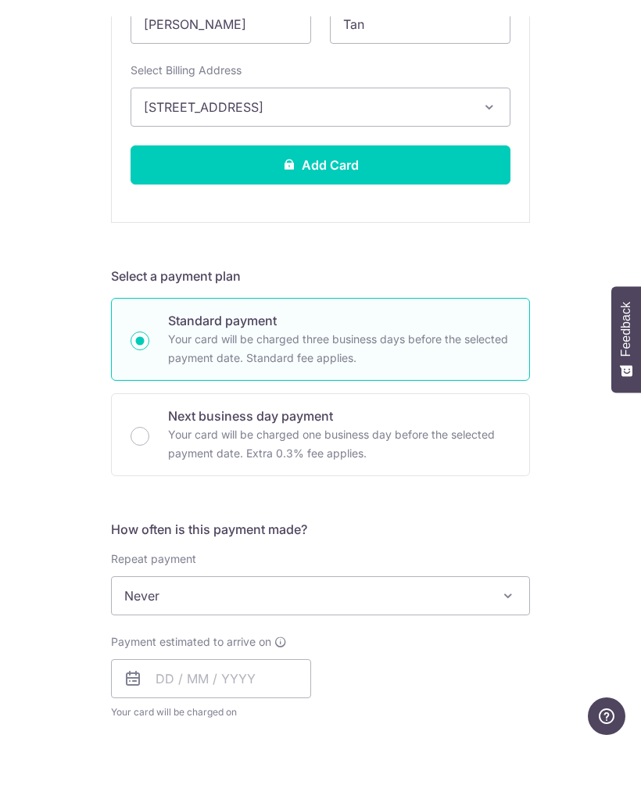
scroll to position [593, 0]
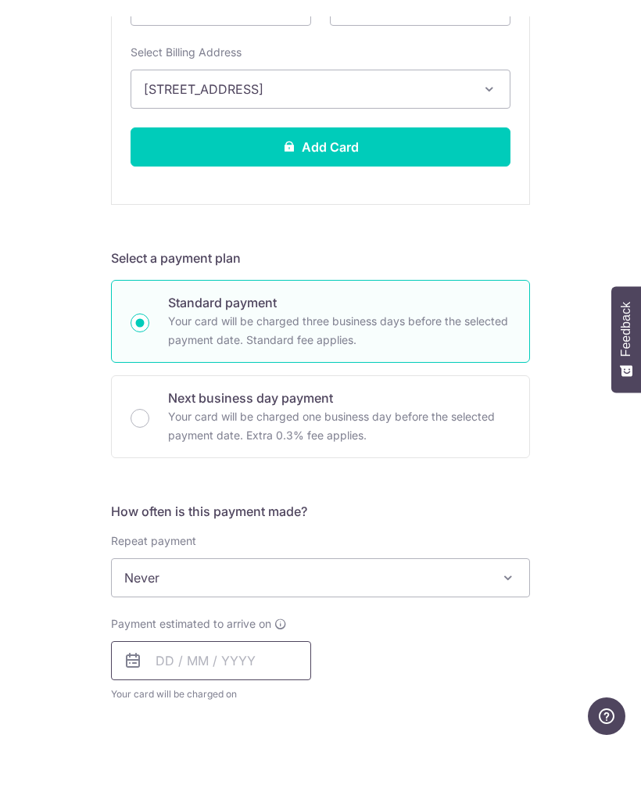
click at [281, 706] on input "text" at bounding box center [211, 725] width 200 height 39
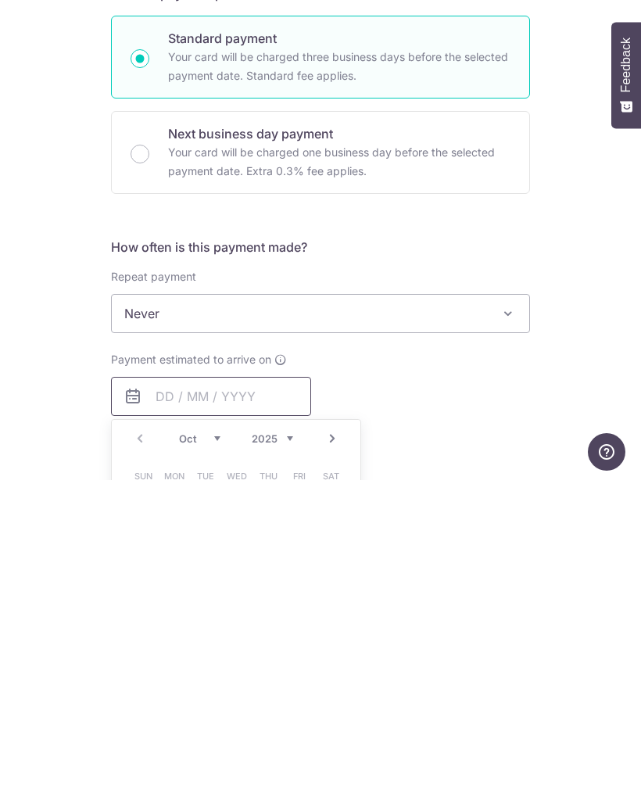
scroll to position [69, 0]
type input "[DATE]"
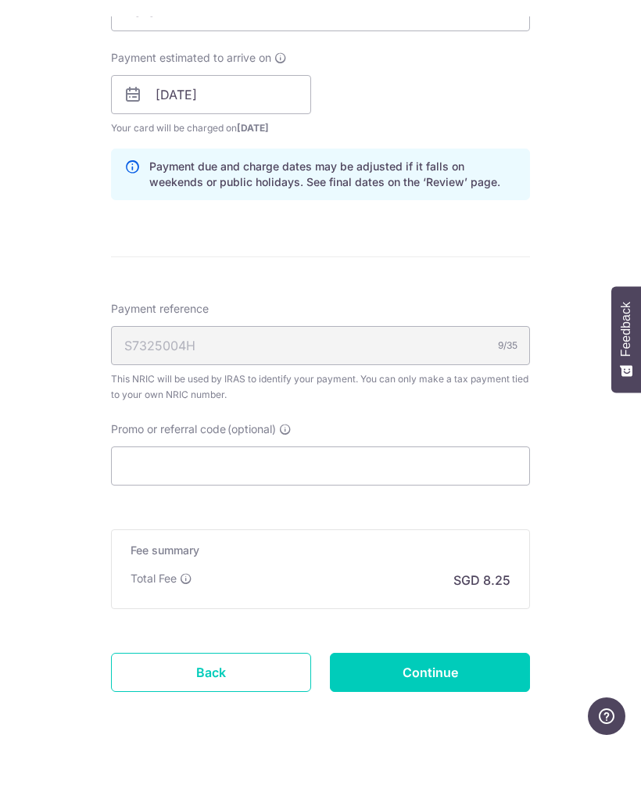
scroll to position [1156, 0]
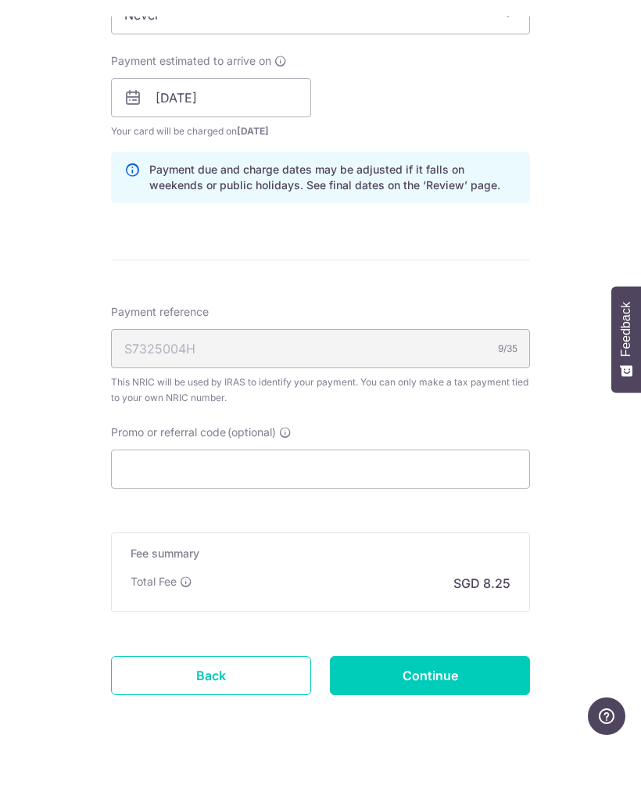
click at [180, 639] on div "Total Fee" at bounding box center [162, 647] width 62 height 16
click at [445, 721] on input "Continue" at bounding box center [430, 740] width 200 height 39
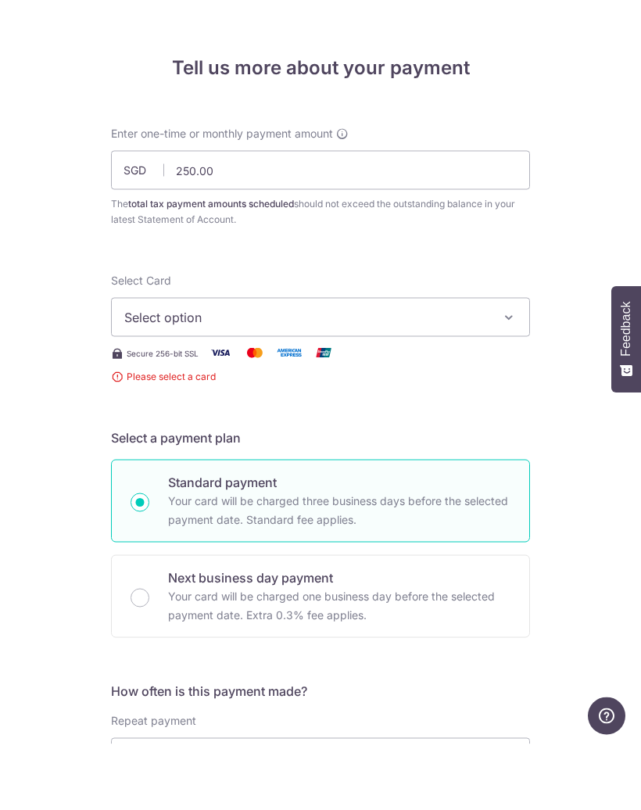
click at [525, 363] on button "Select option" at bounding box center [320, 382] width 419 height 39
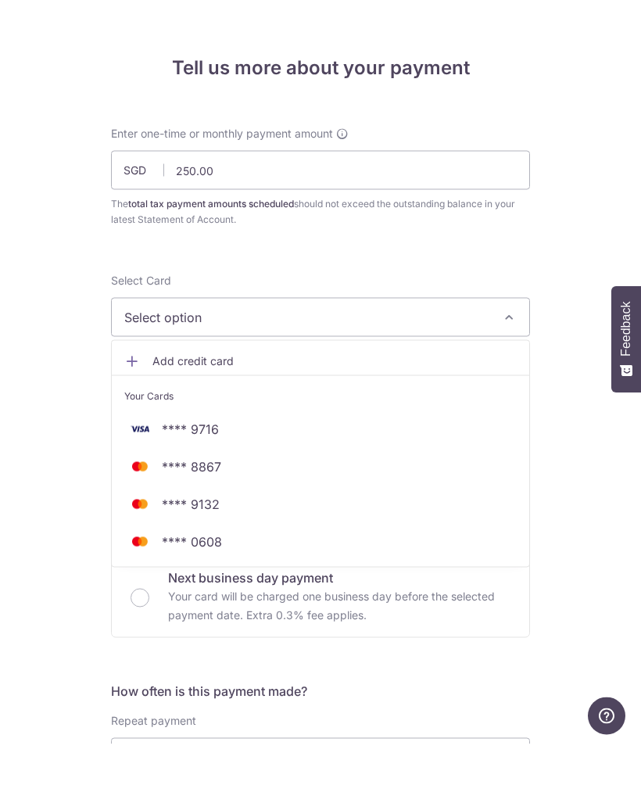
click at [323, 419] on span "Add credit card" at bounding box center [334, 427] width 364 height 16
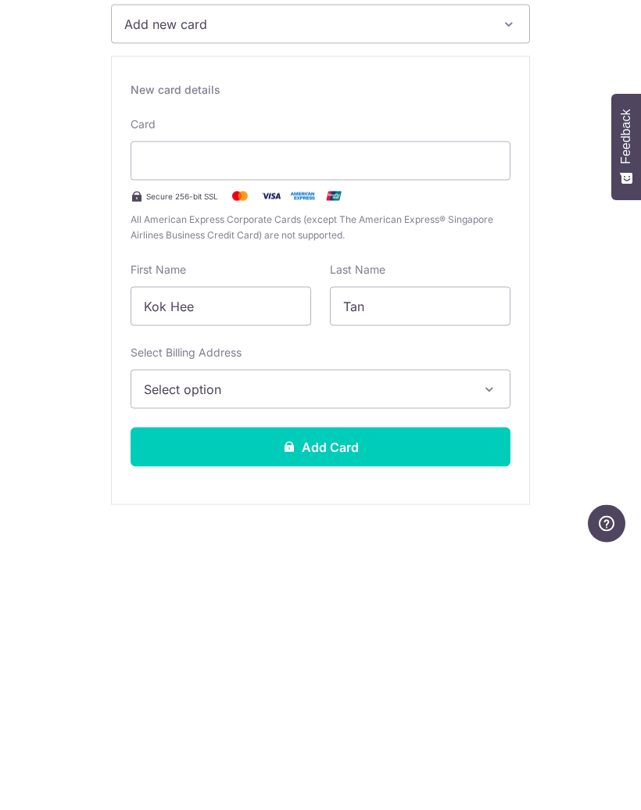
scroll to position [102, 0]
click at [224, 544] on input "Kok Hee" at bounding box center [221, 563] width 181 height 39
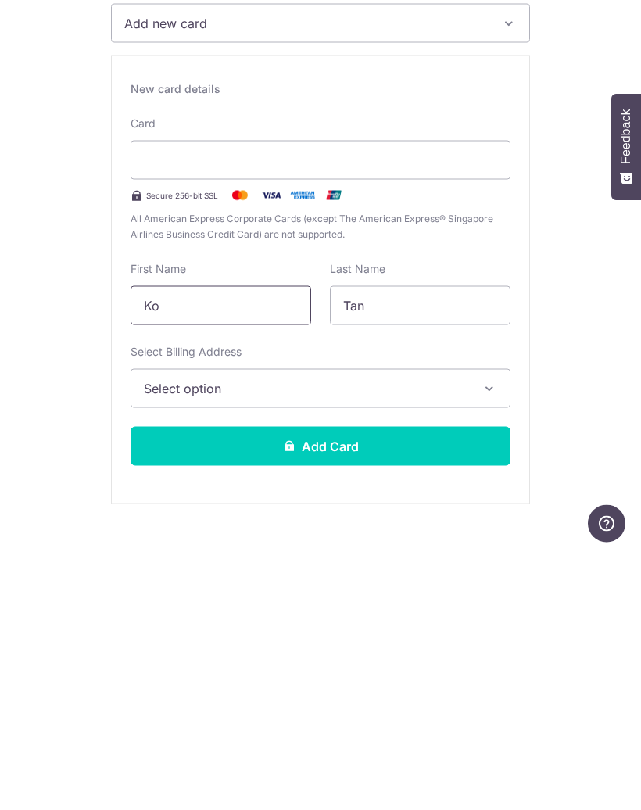
type input "K"
type input "[PERSON_NAME]"
click at [365, 627] on button "Select option" at bounding box center [321, 646] width 380 height 39
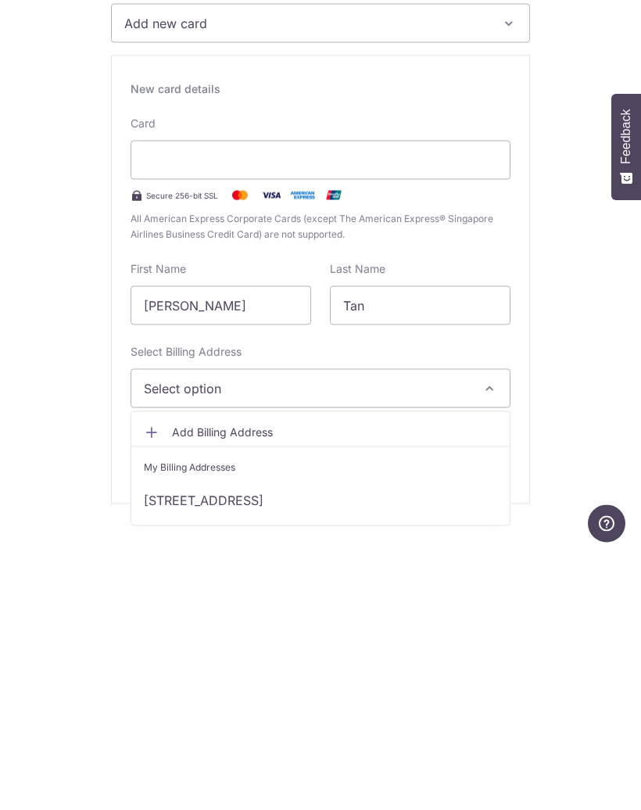
scroll to position [69, 0]
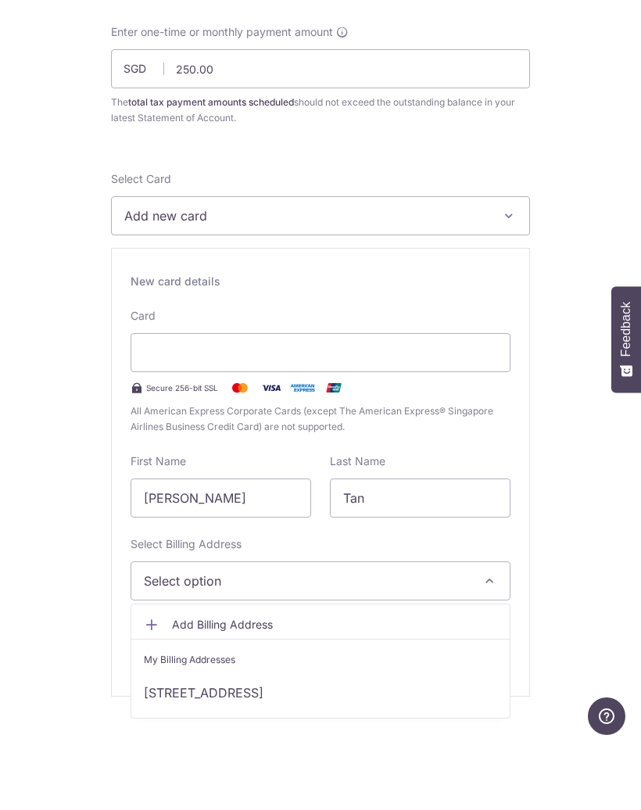
click at [300, 739] on link "[STREET_ADDRESS]" at bounding box center [320, 758] width 378 height 38
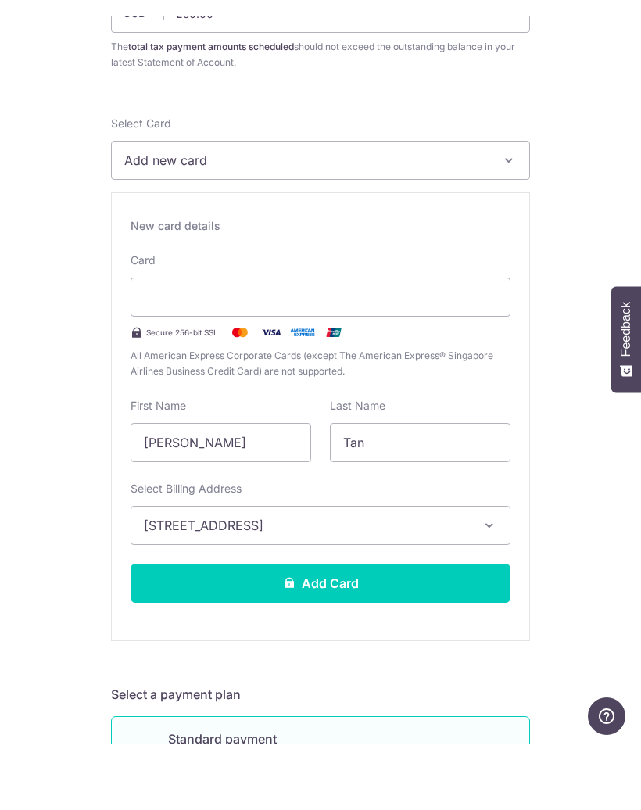
scroll to position [180, 0]
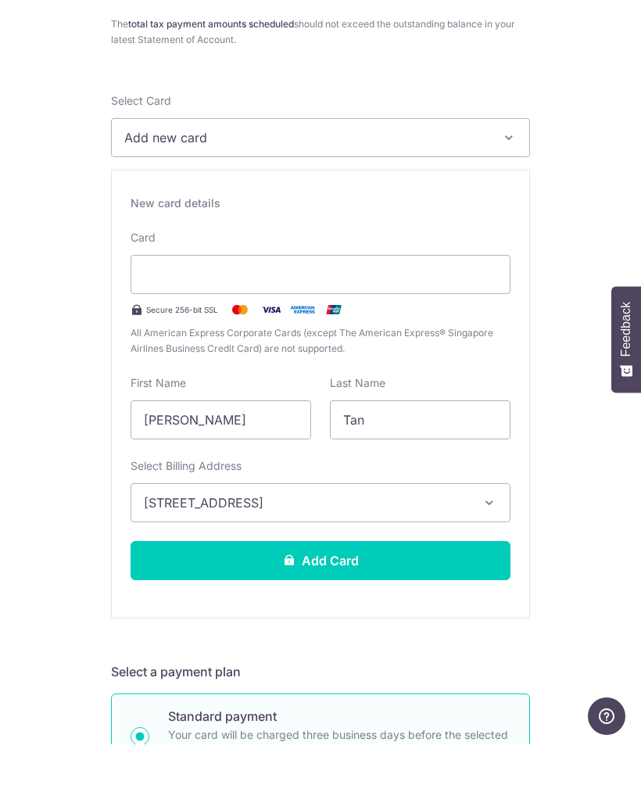
click at [452, 606] on button "Add Card" at bounding box center [321, 625] width 380 height 39
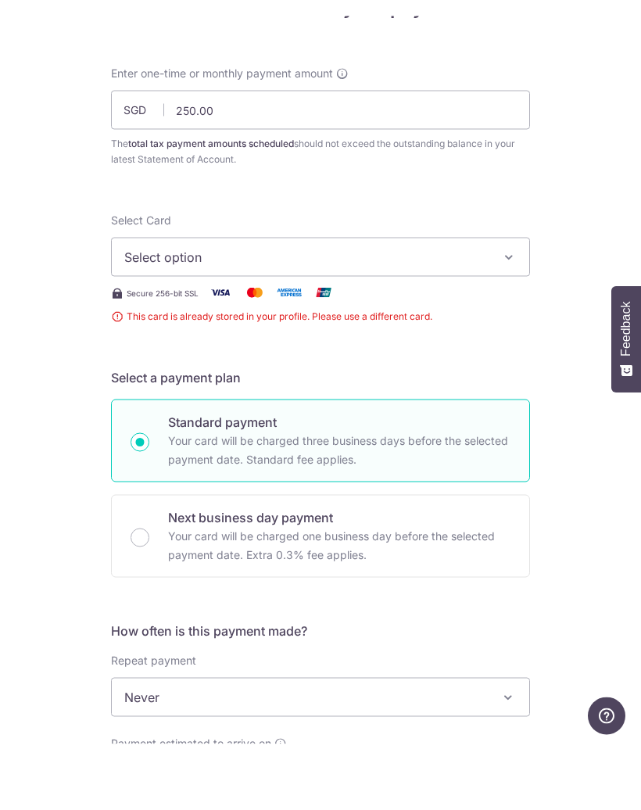
scroll to position [43, 0]
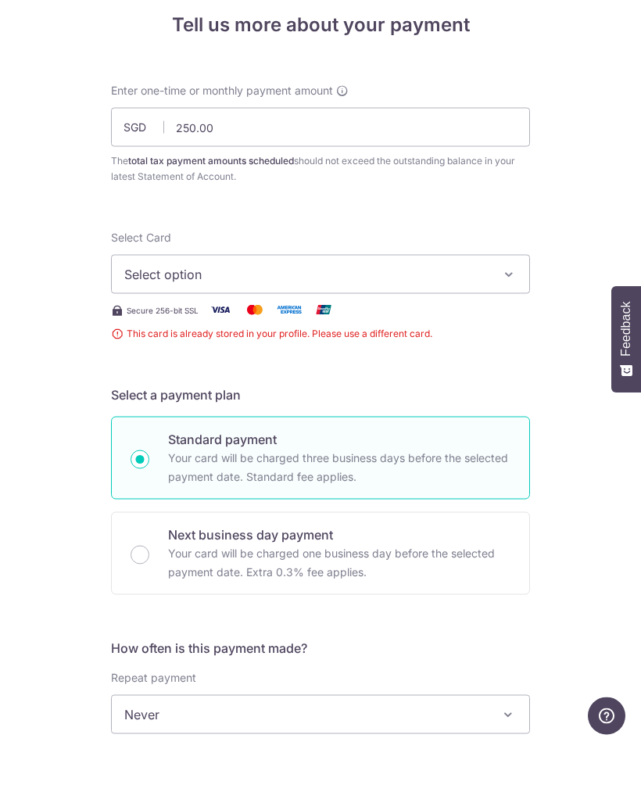
click at [496, 320] on button "Select option" at bounding box center [320, 339] width 419 height 39
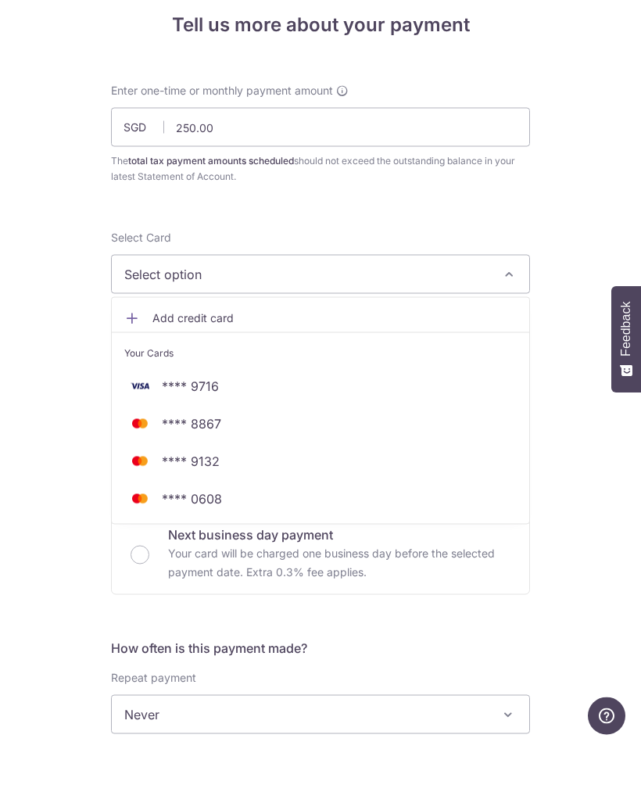
click at [227, 517] on span "**** 9132" at bounding box center [320, 526] width 392 height 19
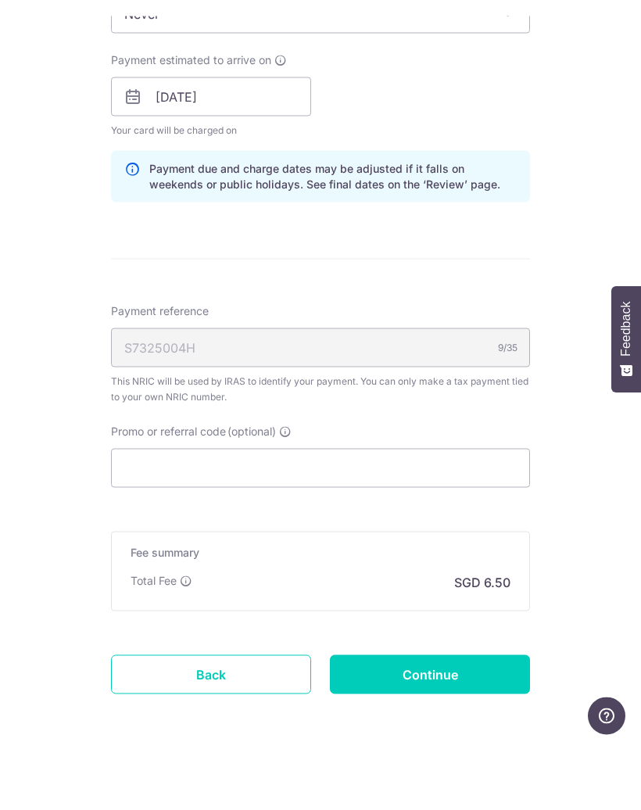
scroll to position [727, 0]
click at [463, 721] on input "Continue" at bounding box center [430, 740] width 200 height 39
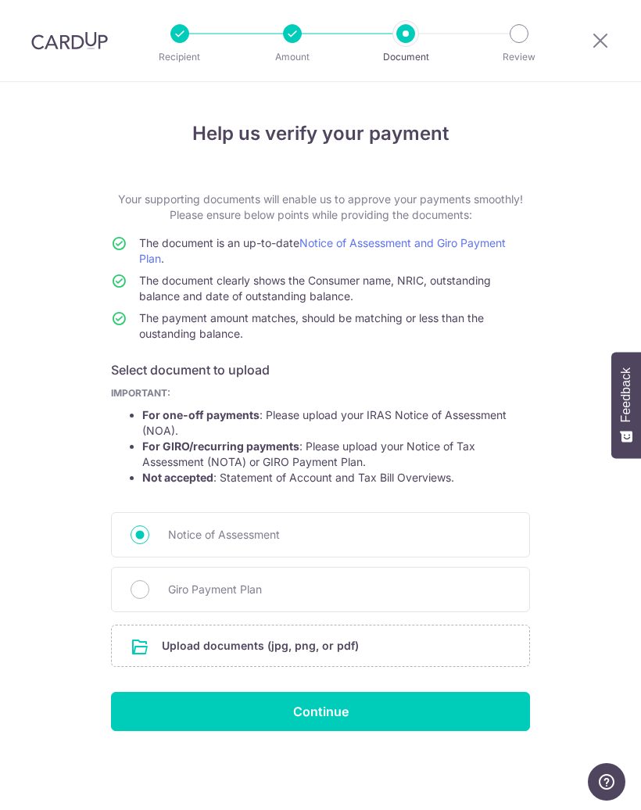
click at [392, 641] on input "file" at bounding box center [320, 645] width 417 height 41
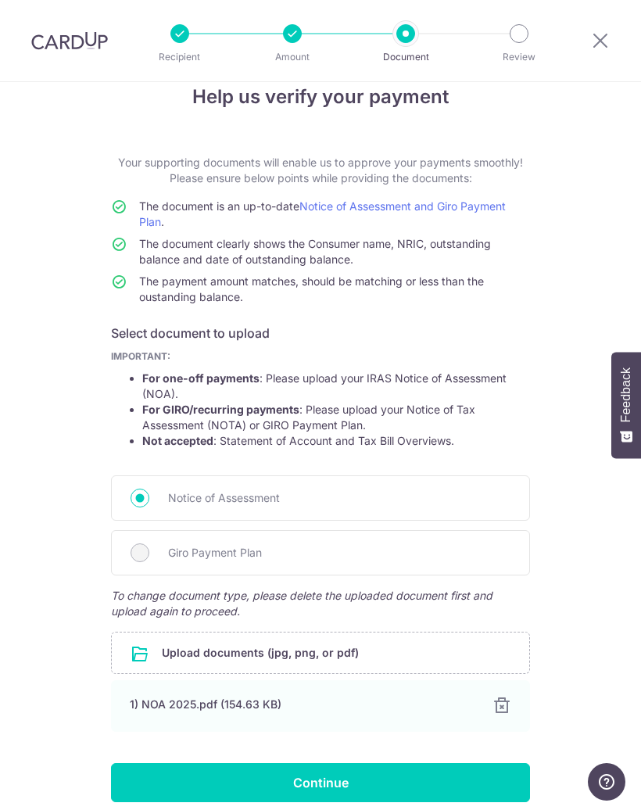
scroll to position [34, 0]
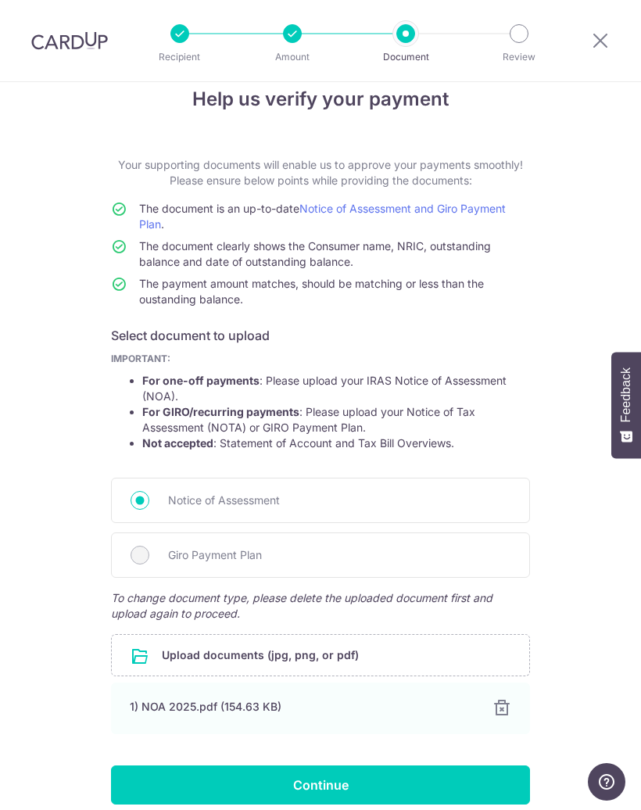
click at [364, 782] on input "Continue" at bounding box center [320, 784] width 419 height 39
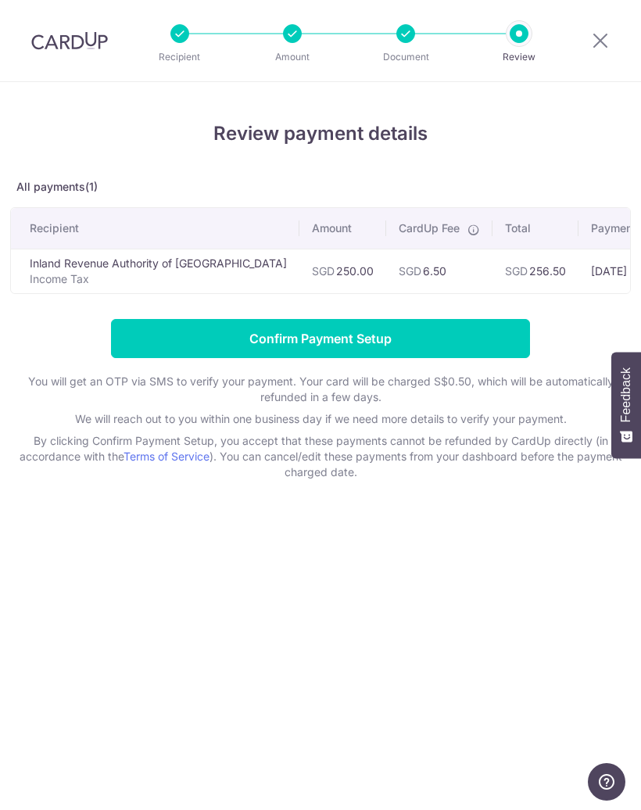
click at [362, 338] on input "Confirm Payment Setup" at bounding box center [320, 338] width 419 height 39
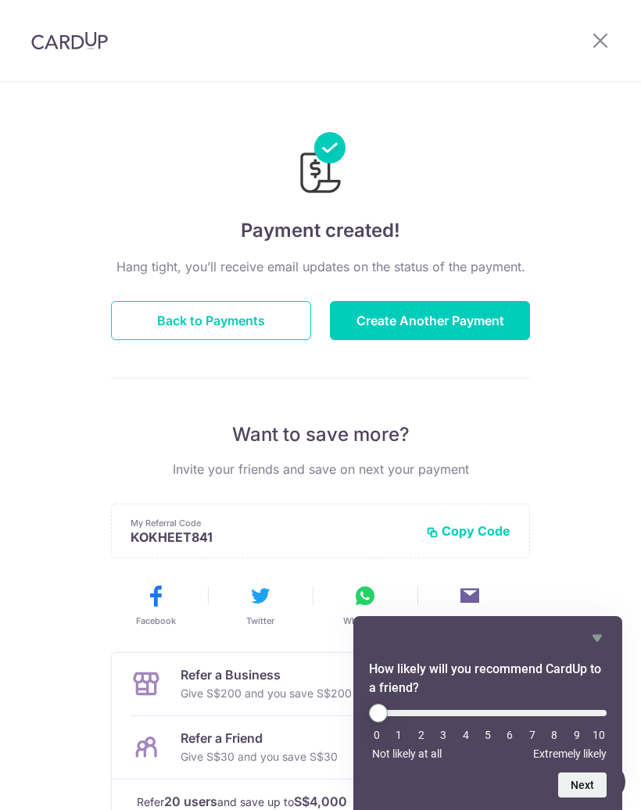
click at [603, 48] on icon at bounding box center [600, 40] width 19 height 20
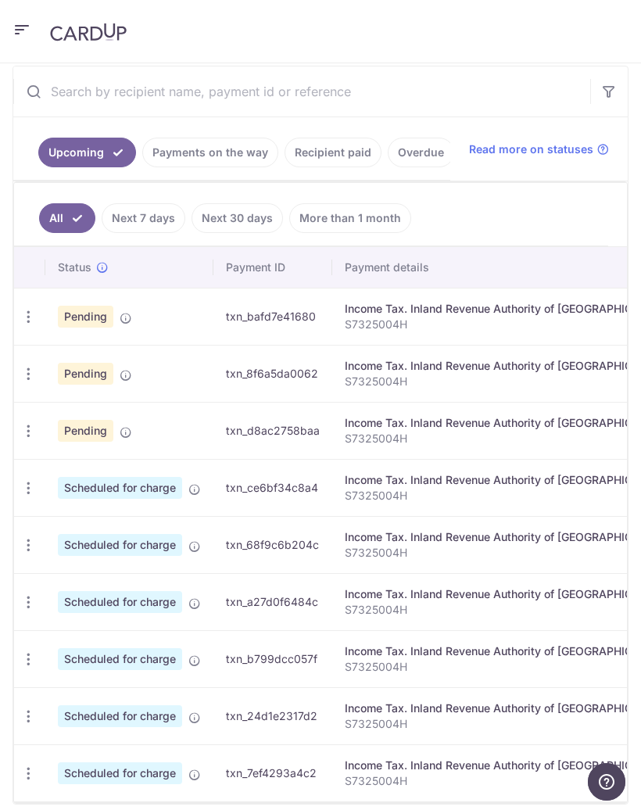
scroll to position [324, 0]
click at [133, 490] on span "Scheduled for charge" at bounding box center [120, 488] width 124 height 22
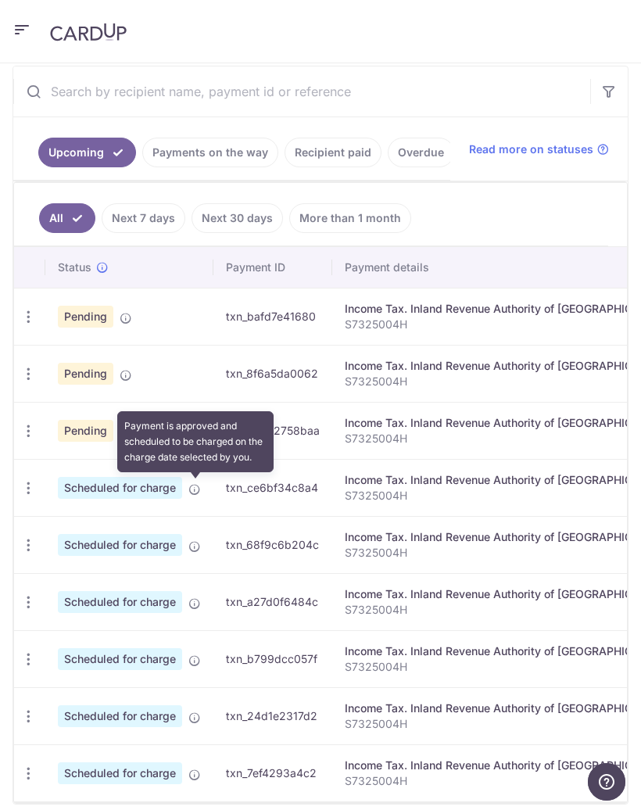
click at [198, 492] on icon at bounding box center [194, 489] width 13 height 13
click at [374, 486] on div "Income Tax. Inland Revenue Authority of [GEOGRAPHIC_DATA]" at bounding box center [507, 480] width 324 height 16
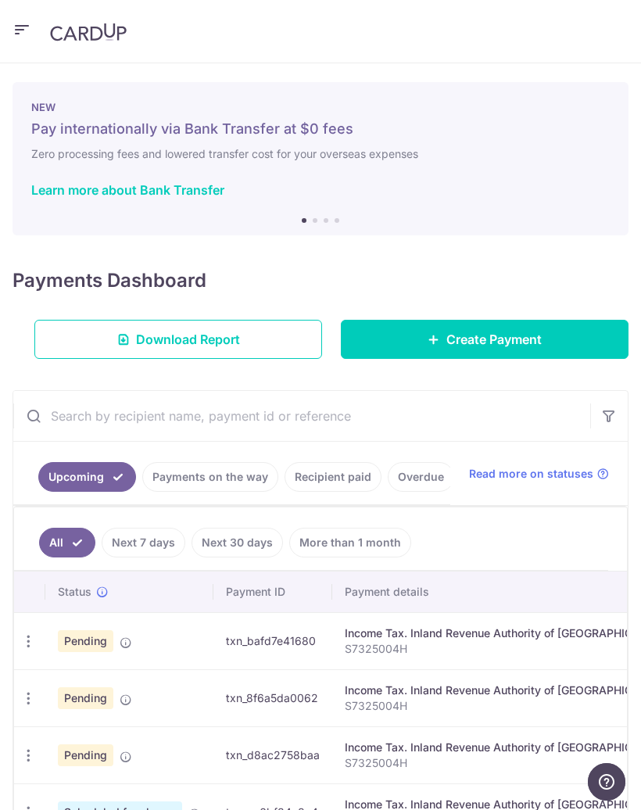
scroll to position [0, 0]
click at [20, 38] on icon "button" at bounding box center [22, 30] width 19 height 20
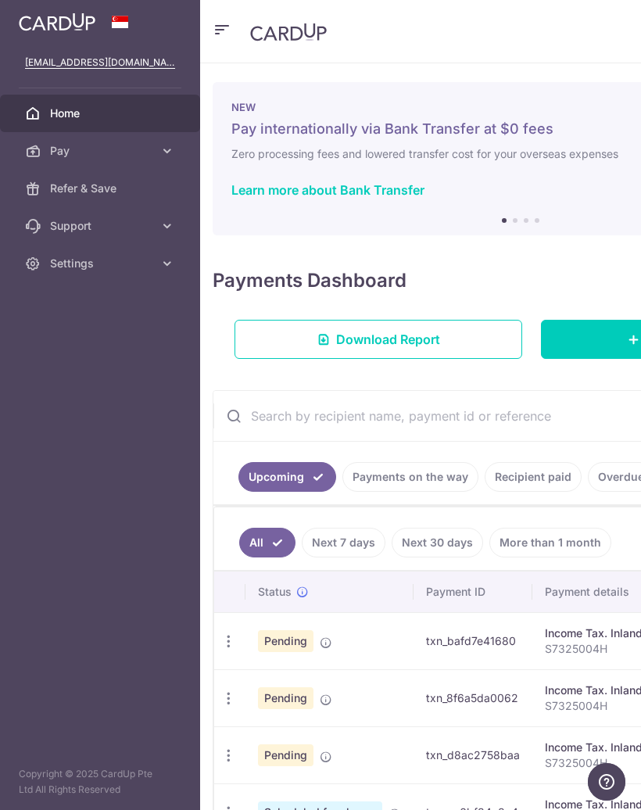
click at [515, 267] on div "Payments Dashboard Download Report Create Payment" at bounding box center [521, 309] width 616 height 98
click at [218, 32] on icon "button" at bounding box center [222, 30] width 19 height 20
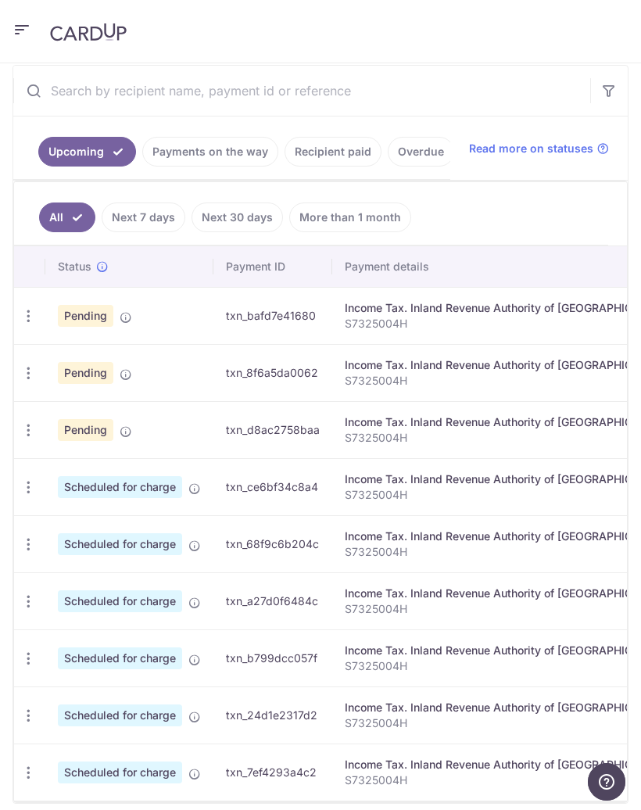
scroll to position [324, 0]
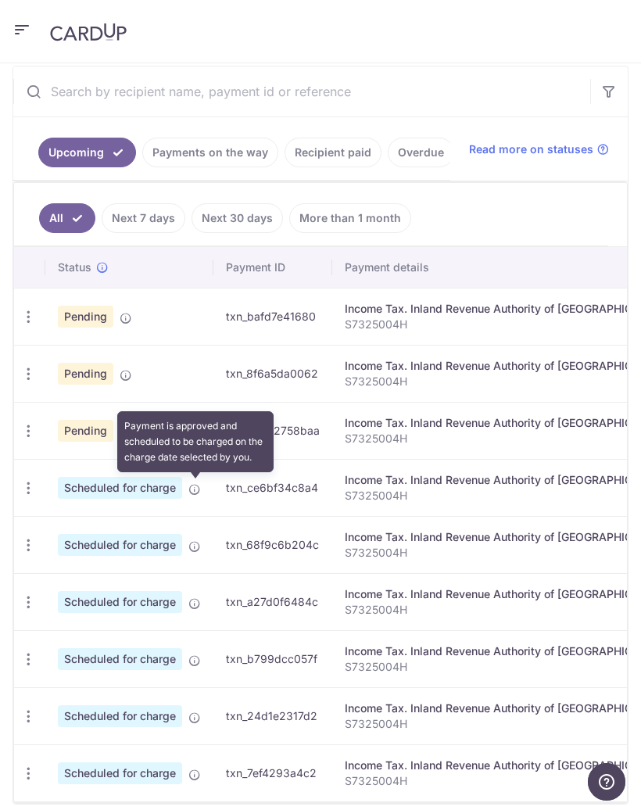
click at [199, 484] on icon at bounding box center [194, 489] width 13 height 13
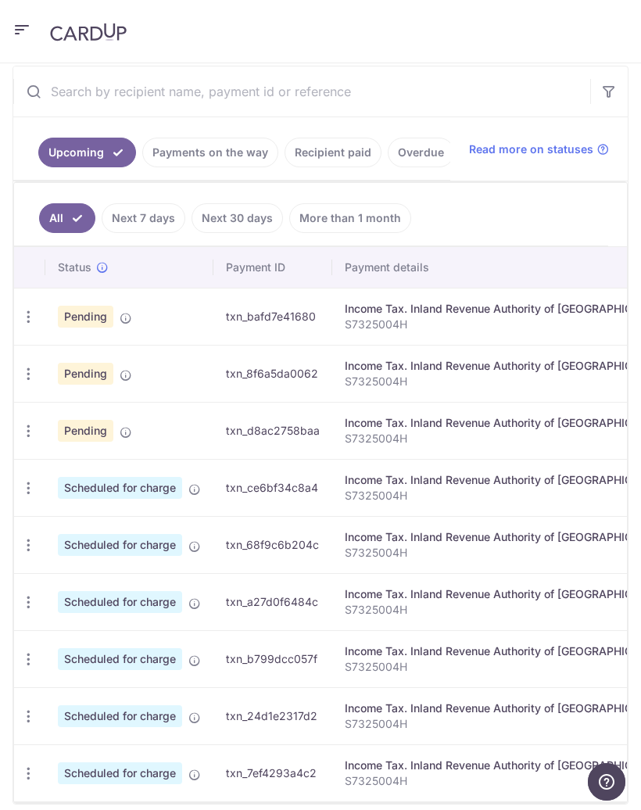
click at [517, 485] on div "Income Tax. Inland Revenue Authority of [GEOGRAPHIC_DATA]" at bounding box center [507, 480] width 324 height 16
click at [524, 496] on p "S7325004H" at bounding box center [507, 496] width 324 height 16
click at [479, 546] on p "S7325004H" at bounding box center [507, 553] width 324 height 16
click at [31, 485] on icon "button" at bounding box center [28, 488] width 16 height 16
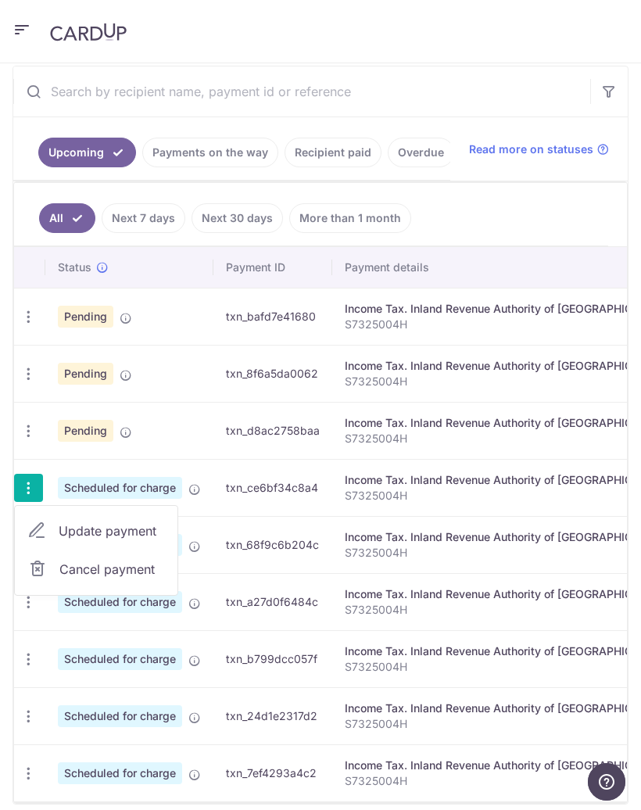
click at [116, 529] on span "Update payment" at bounding box center [112, 530] width 106 height 19
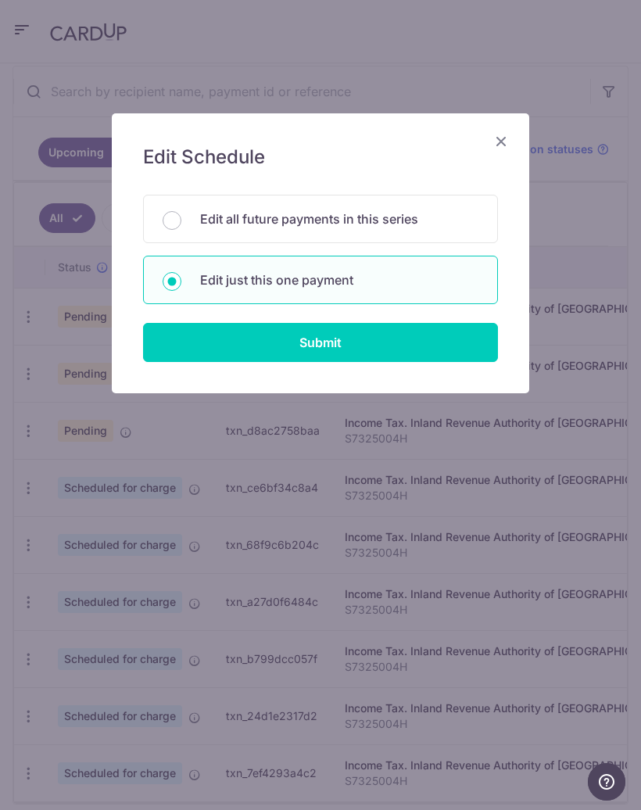
click at [399, 222] on p "Edit all future payments in this series" at bounding box center [339, 218] width 278 height 19
click at [181, 222] on input "Edit all future payments in this series" at bounding box center [172, 220] width 19 height 19
radio input "true"
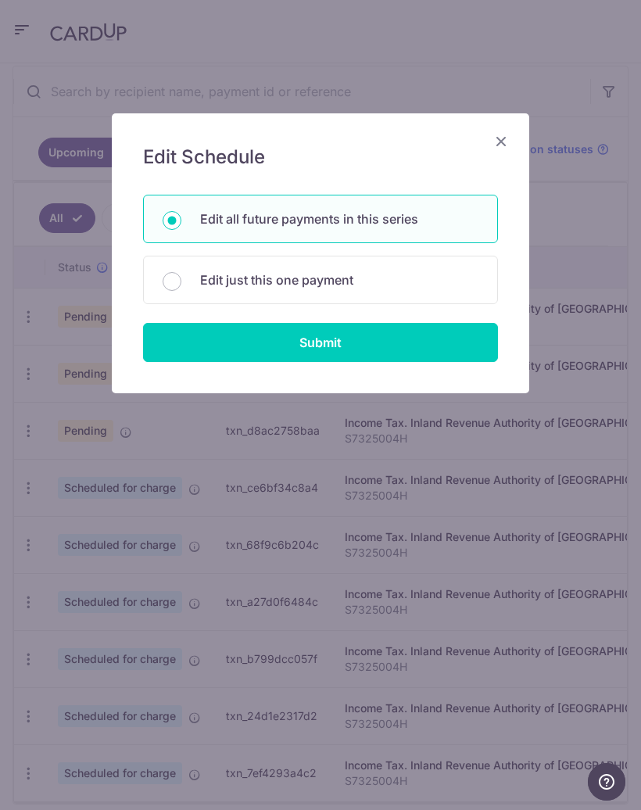
click at [374, 345] on input "Submit" at bounding box center [320, 342] width 355 height 39
radio input "true"
type input "4,649.20"
type input "S7325004H"
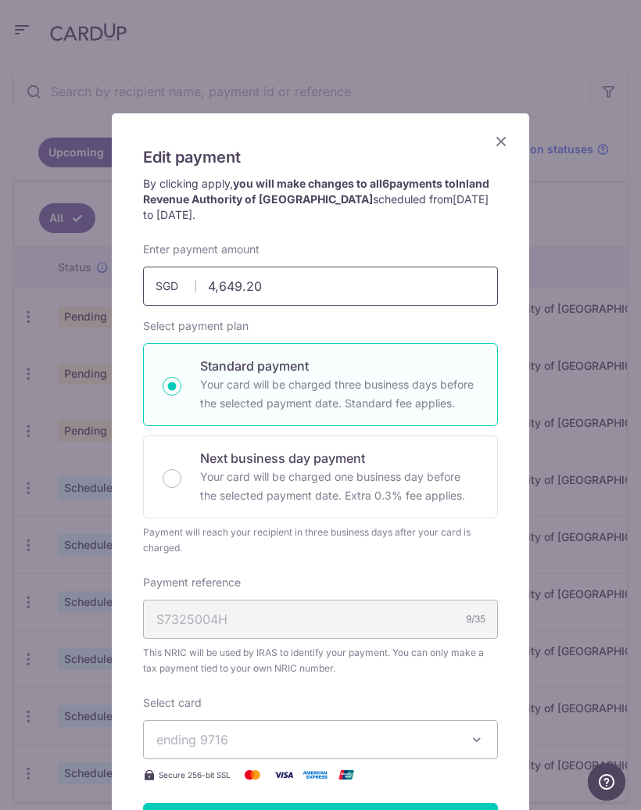
click at [220, 288] on input "4,649.20" at bounding box center [320, 285] width 355 height 39
click at [231, 290] on input "4,649.20" at bounding box center [320, 285] width 355 height 39
click at [236, 291] on input "4,649.20" at bounding box center [320, 285] width 355 height 39
click at [511, 342] on div "Edit payment By clicking apply, you will make changes to all 6 payments to Inla…" at bounding box center [320, 594] width 417 height 962
type input "4,149.20"
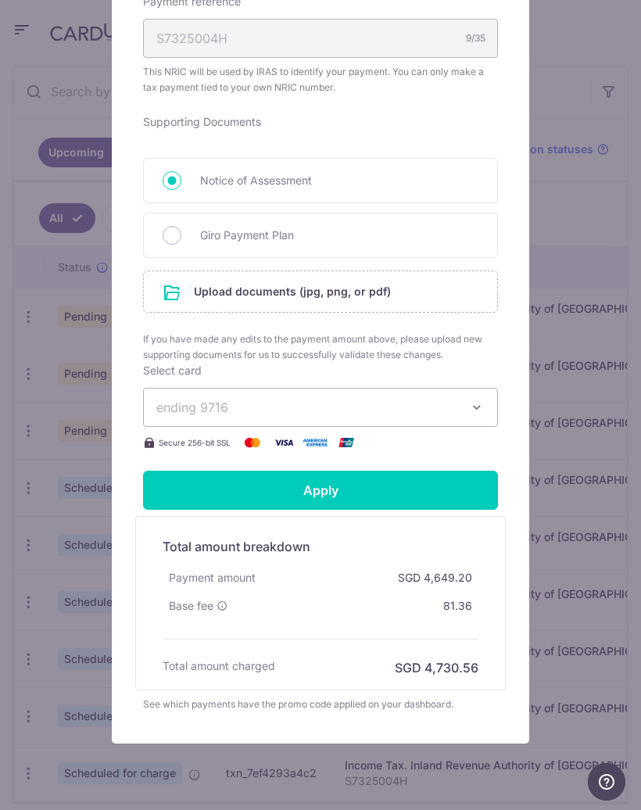
scroll to position [582, 0]
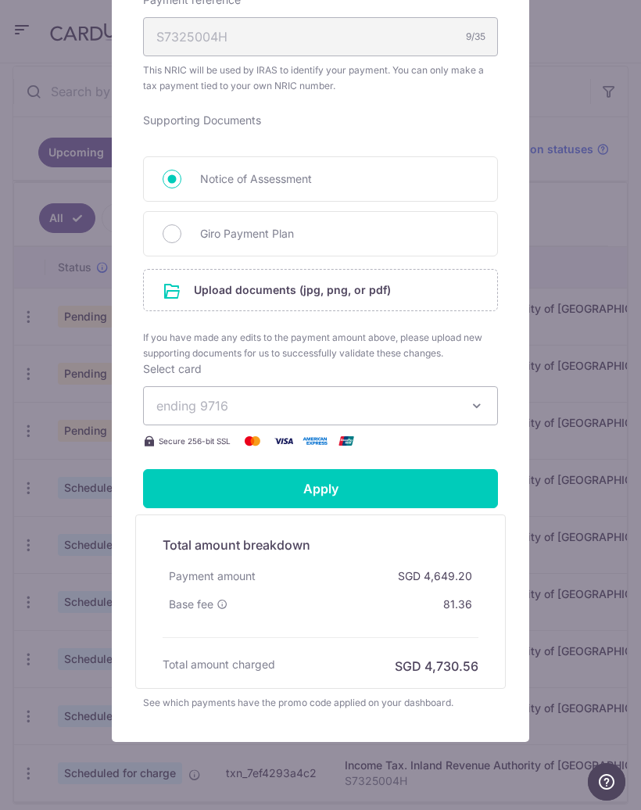
click at [366, 292] on input "file" at bounding box center [320, 290] width 353 height 41
click at [324, 290] on input "file" at bounding box center [320, 290] width 353 height 41
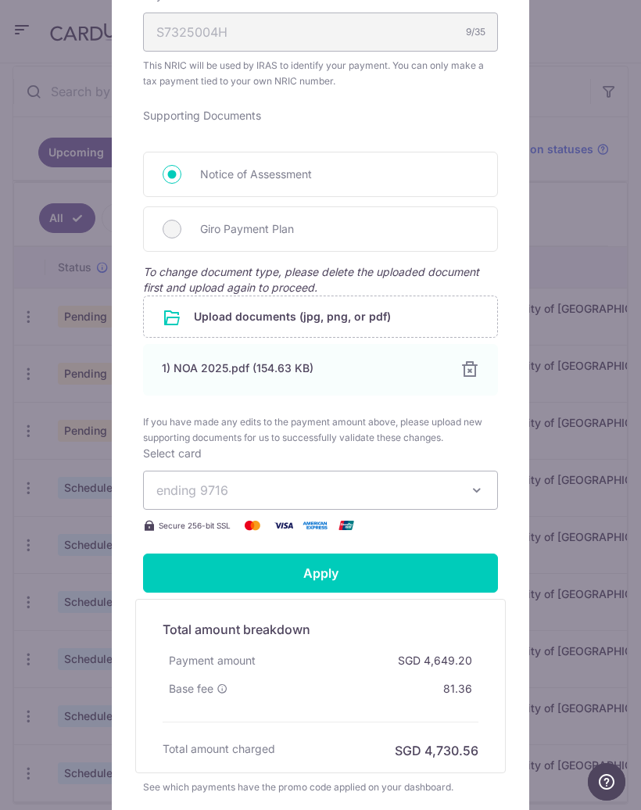
scroll to position [591, 0]
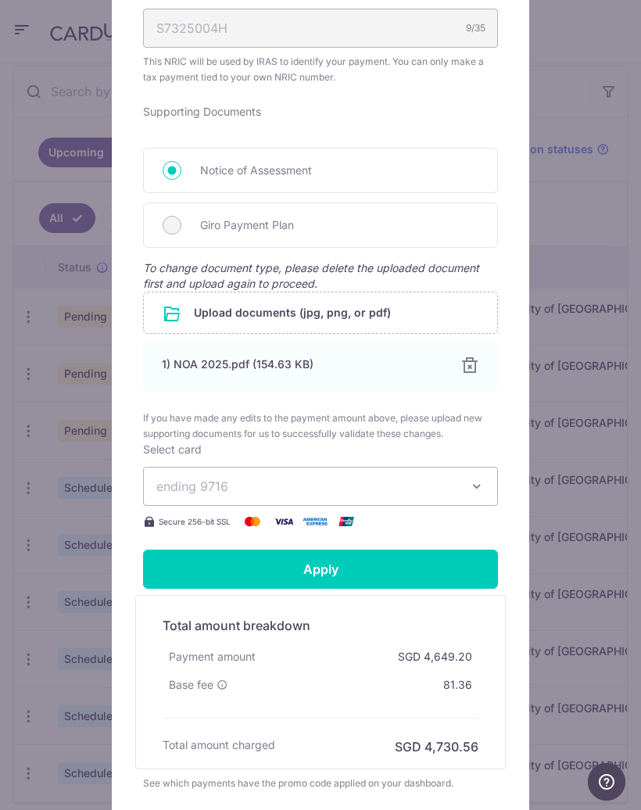
click at [427, 567] on input "Apply" at bounding box center [320, 568] width 355 height 39
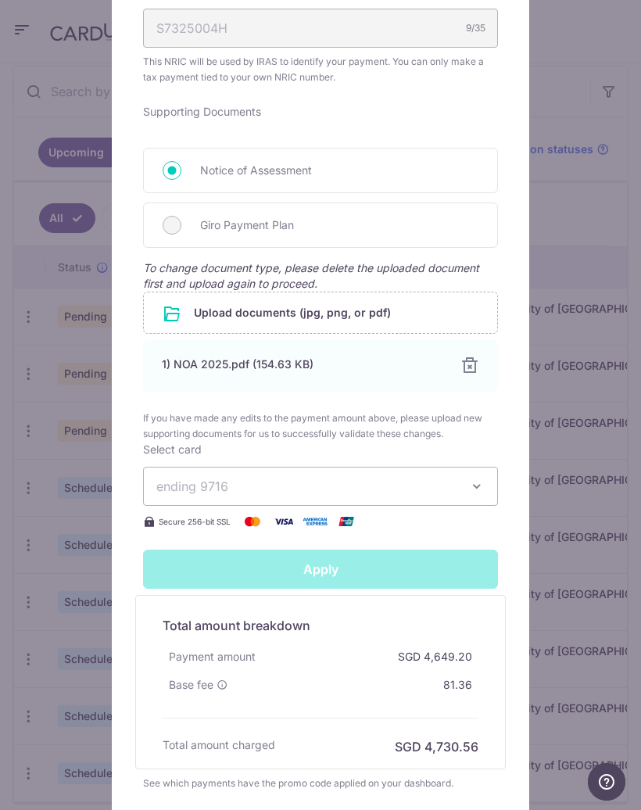
type input "Successfully Applied"
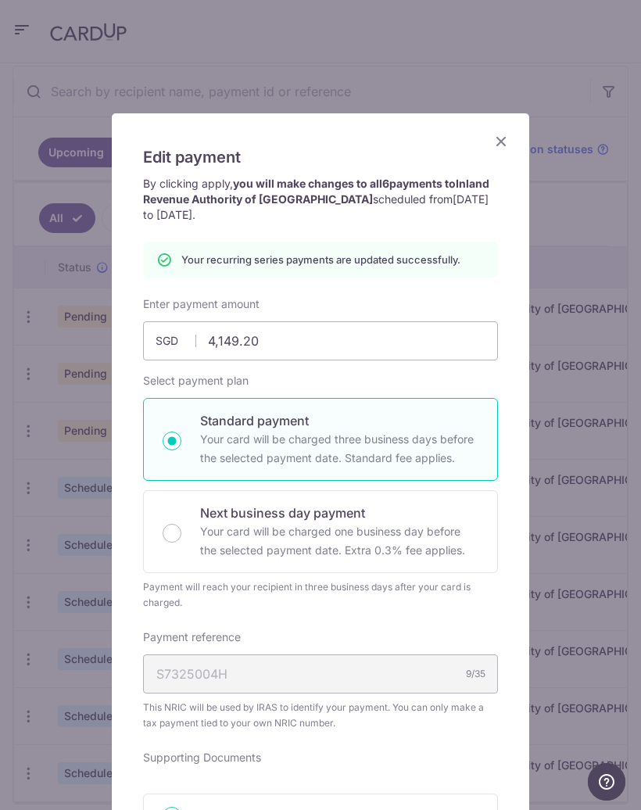
scroll to position [0, 0]
click at [506, 141] on icon "Close" at bounding box center [501, 141] width 19 height 20
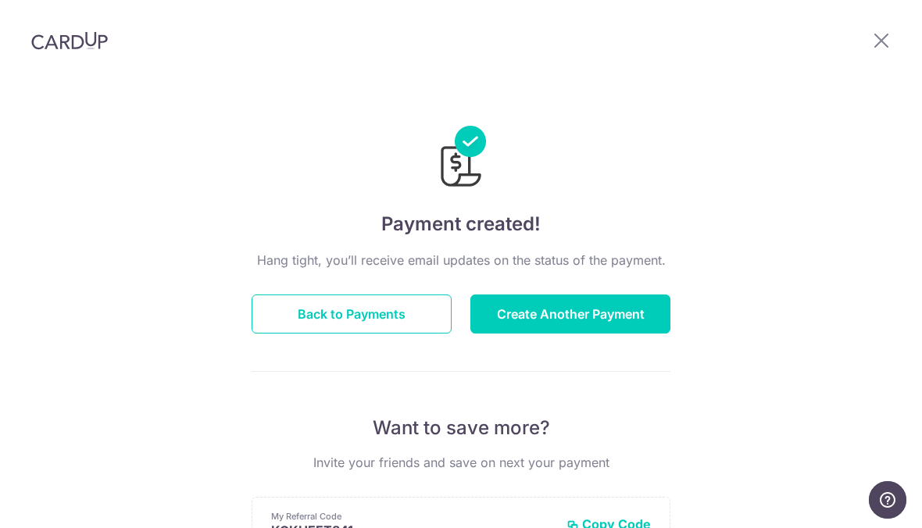
click at [640, 34] on icon at bounding box center [881, 40] width 19 height 20
